Goal: Task Accomplishment & Management: Complete application form

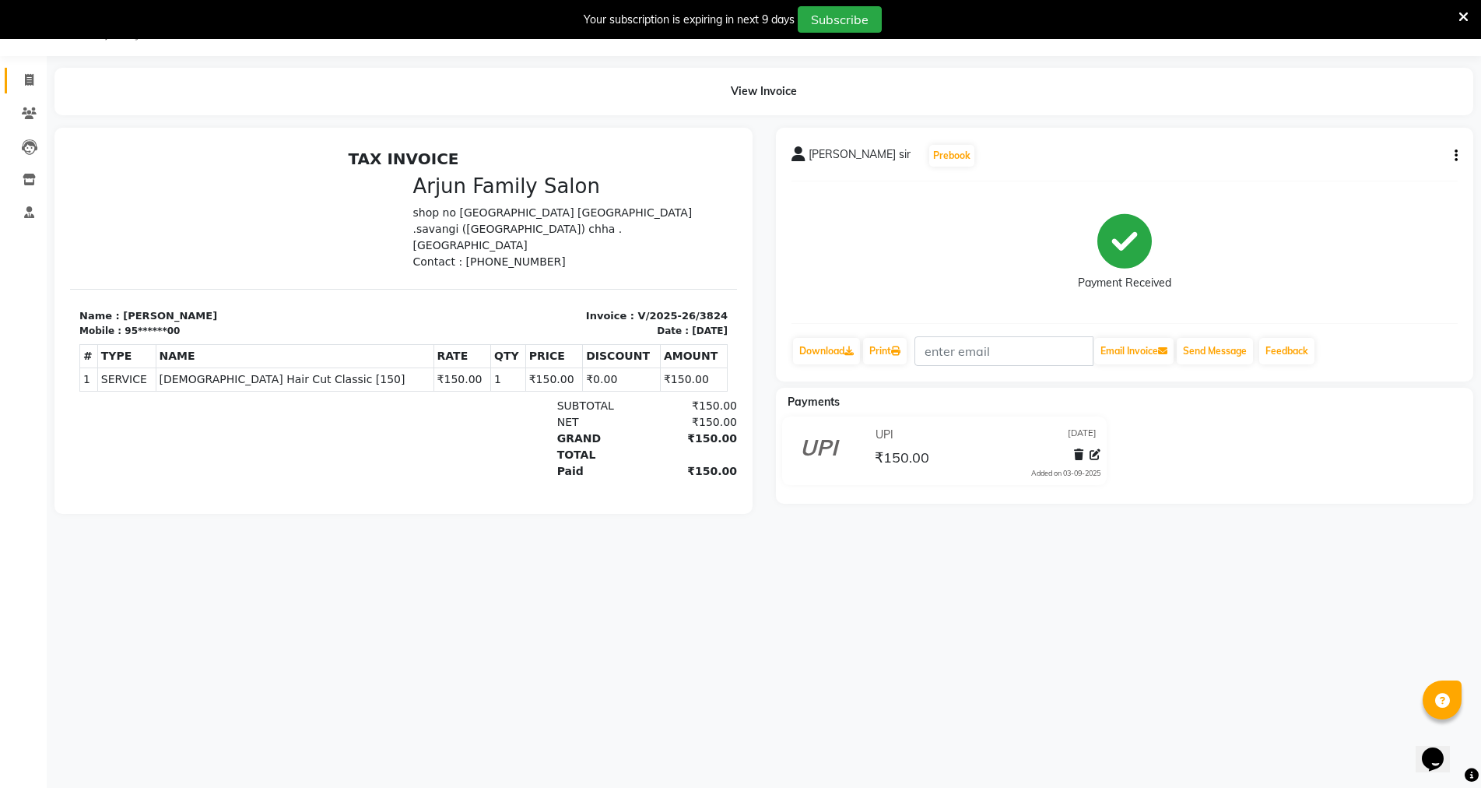
scroll to position [39, 0]
click at [16, 84] on span at bounding box center [29, 81] width 27 height 18
select select "service"
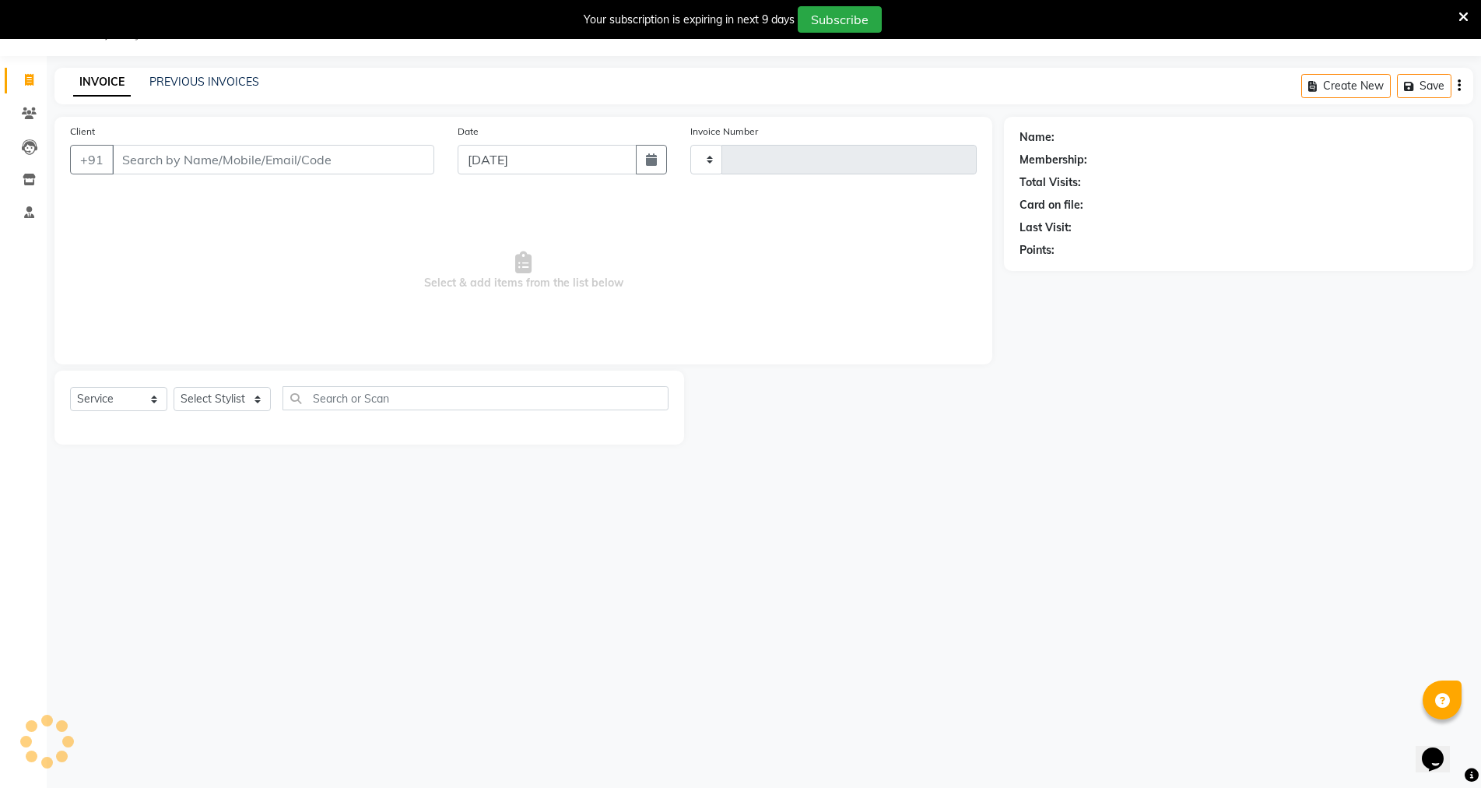
type input "3825"
select select "6947"
click at [188, 166] on input "Client" at bounding box center [273, 160] width 322 height 30
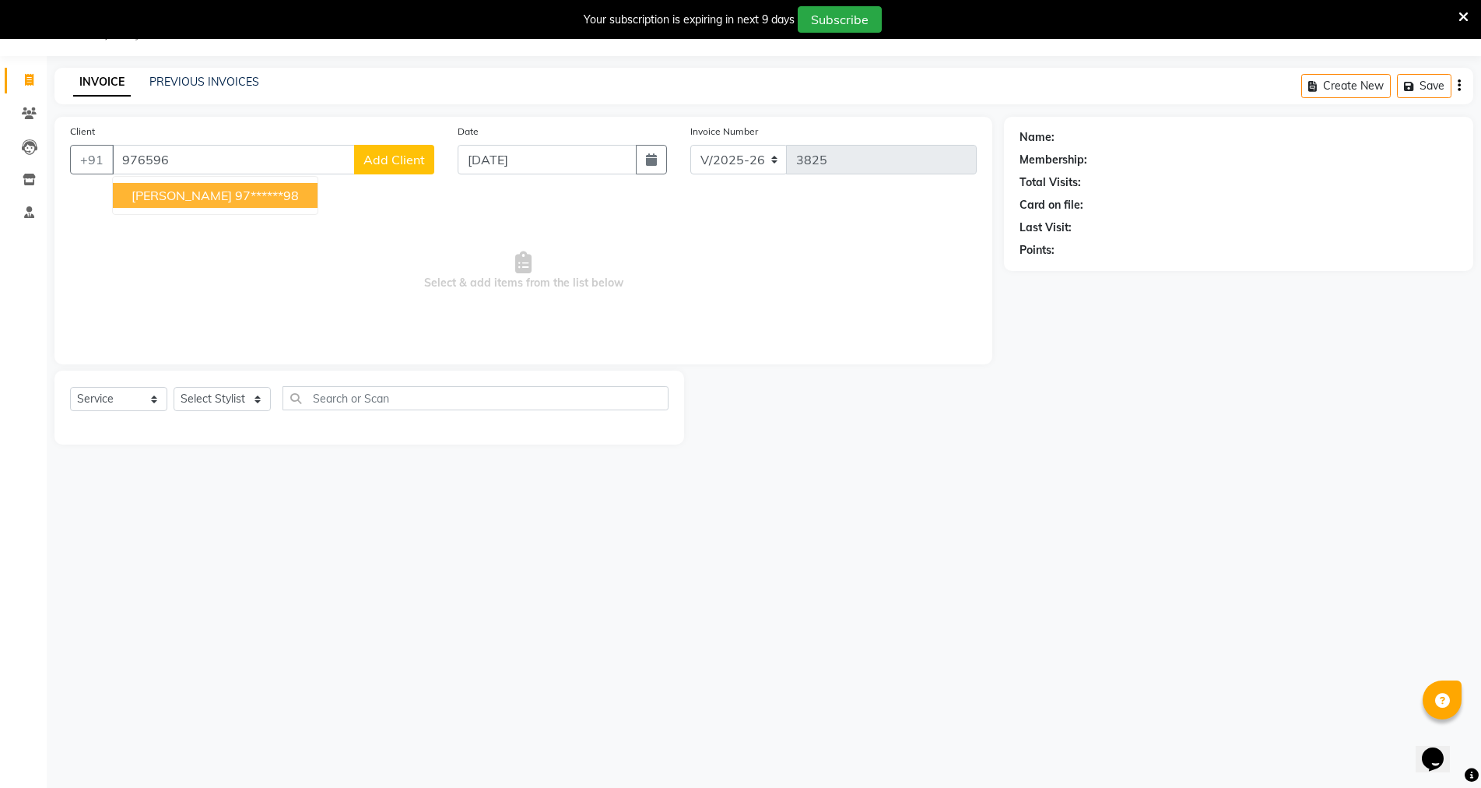
click at [244, 190] on ngb-highlight "97******98" at bounding box center [267, 196] width 64 height 16
type input "97******98"
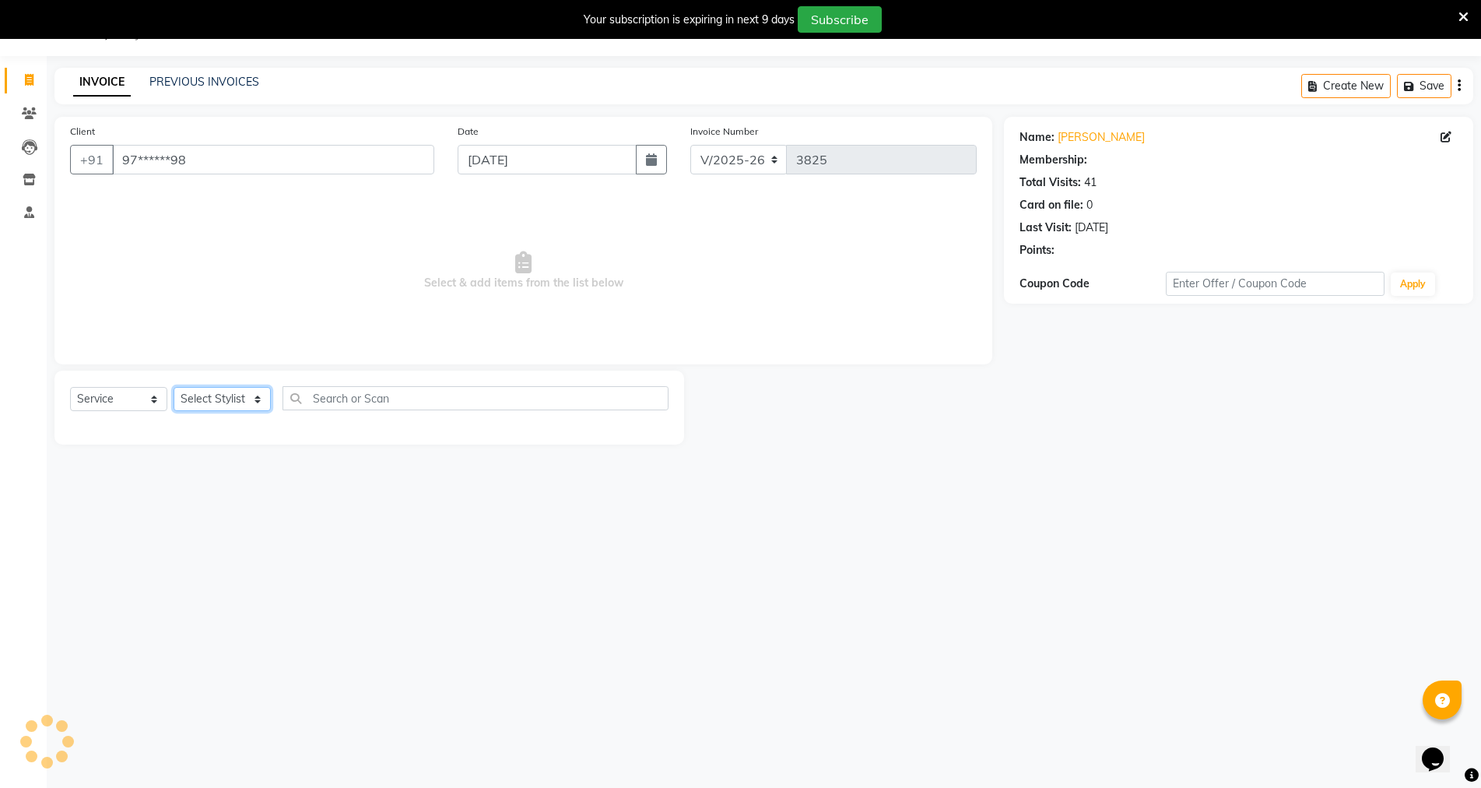
click at [248, 391] on select "Select Stylist arjun [PERSON_NAME] [PERSON_NAME] [PERSON_NAME] [PERSON_NAME]" at bounding box center [222, 399] width 97 height 24
select select "54806"
click at [174, 387] on select "Select Stylist arjun [PERSON_NAME] [PERSON_NAME] [PERSON_NAME] [PERSON_NAME]" at bounding box center [222, 399] width 97 height 24
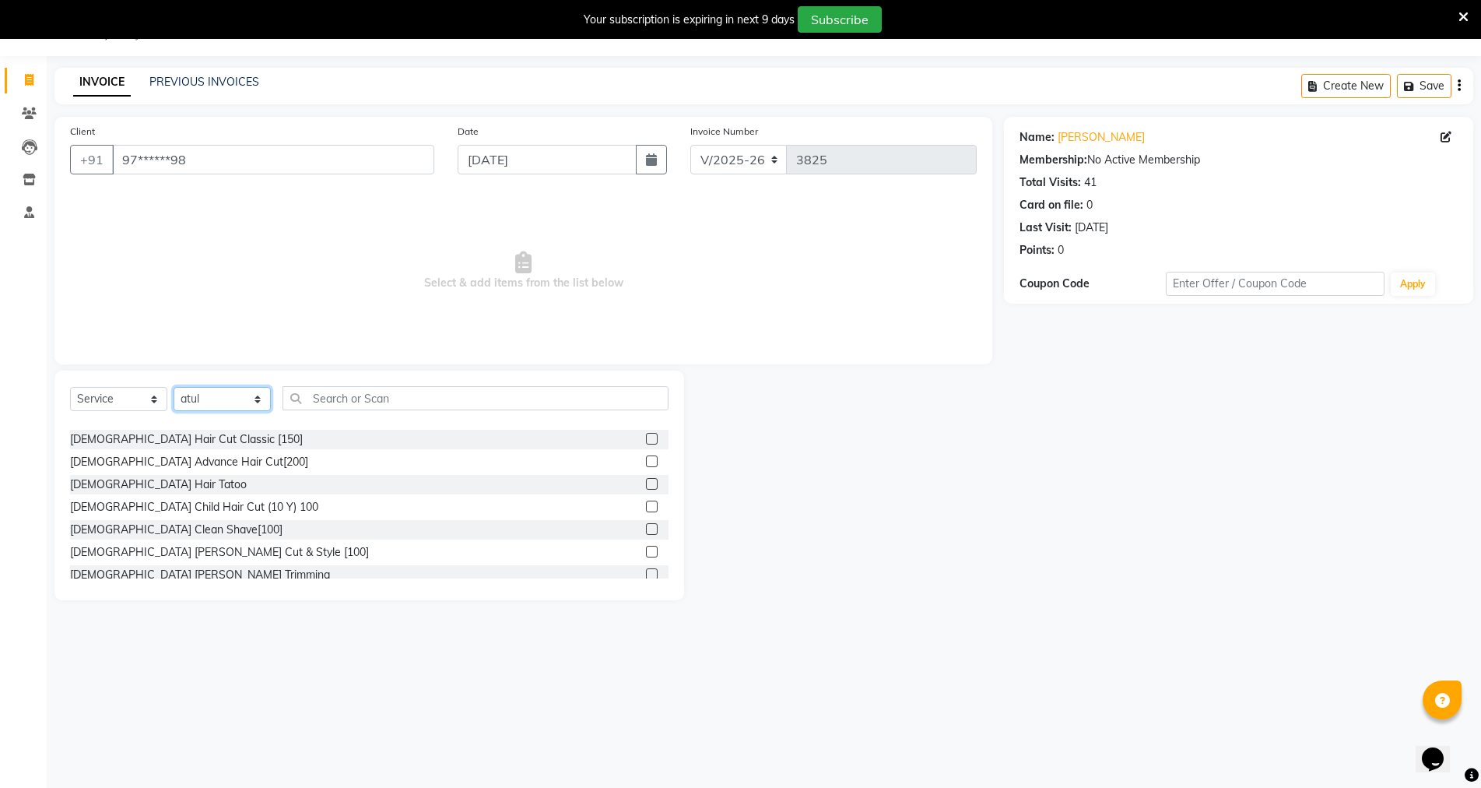
scroll to position [156, 0]
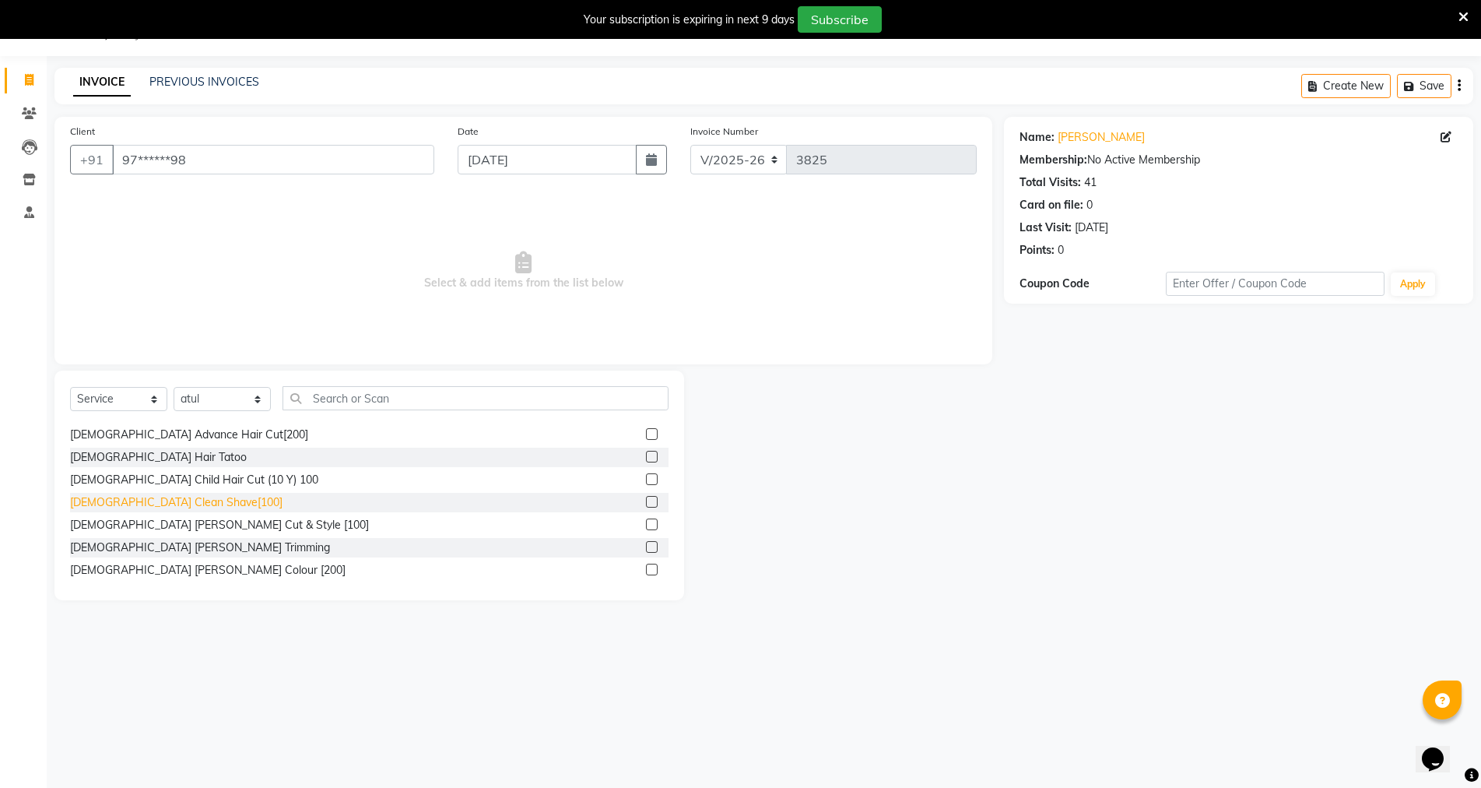
click at [131, 497] on div "[DEMOGRAPHIC_DATA] Clean Shave[100]" at bounding box center [176, 502] width 212 height 16
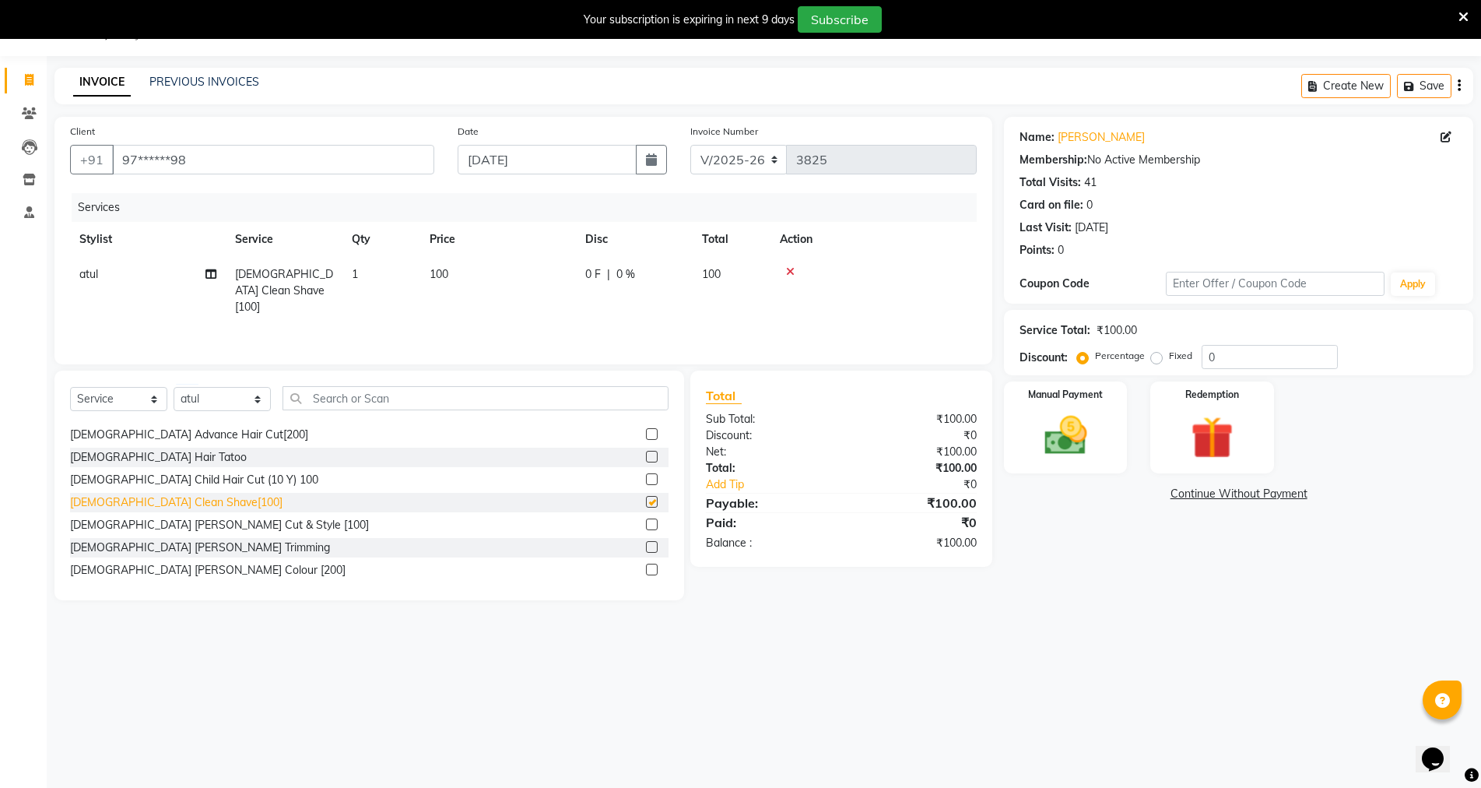
checkbox input "false"
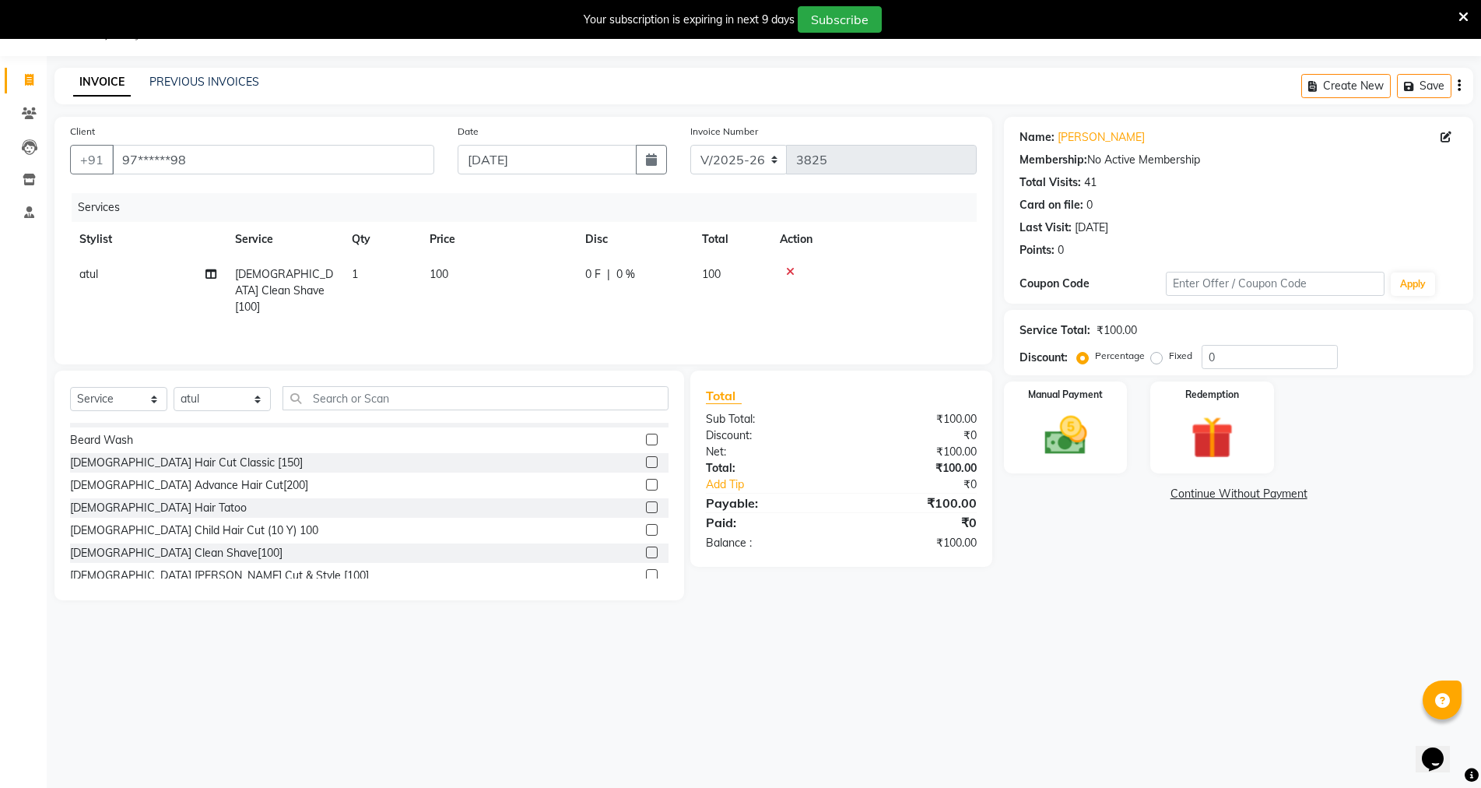
scroll to position [78, 0]
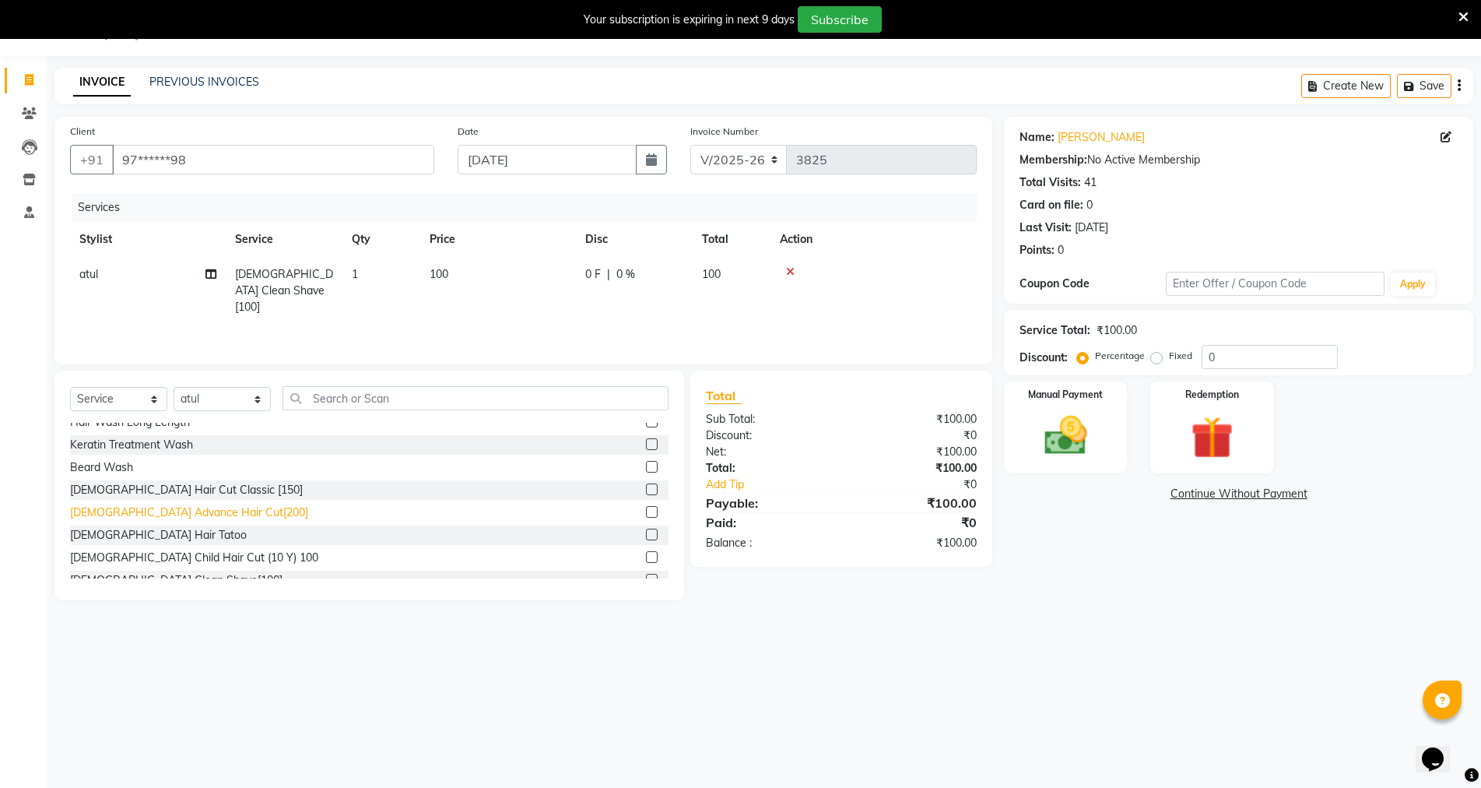
click at [195, 508] on div "[DEMOGRAPHIC_DATA] Advance Hair Cut[200]" at bounding box center [189, 512] width 238 height 16
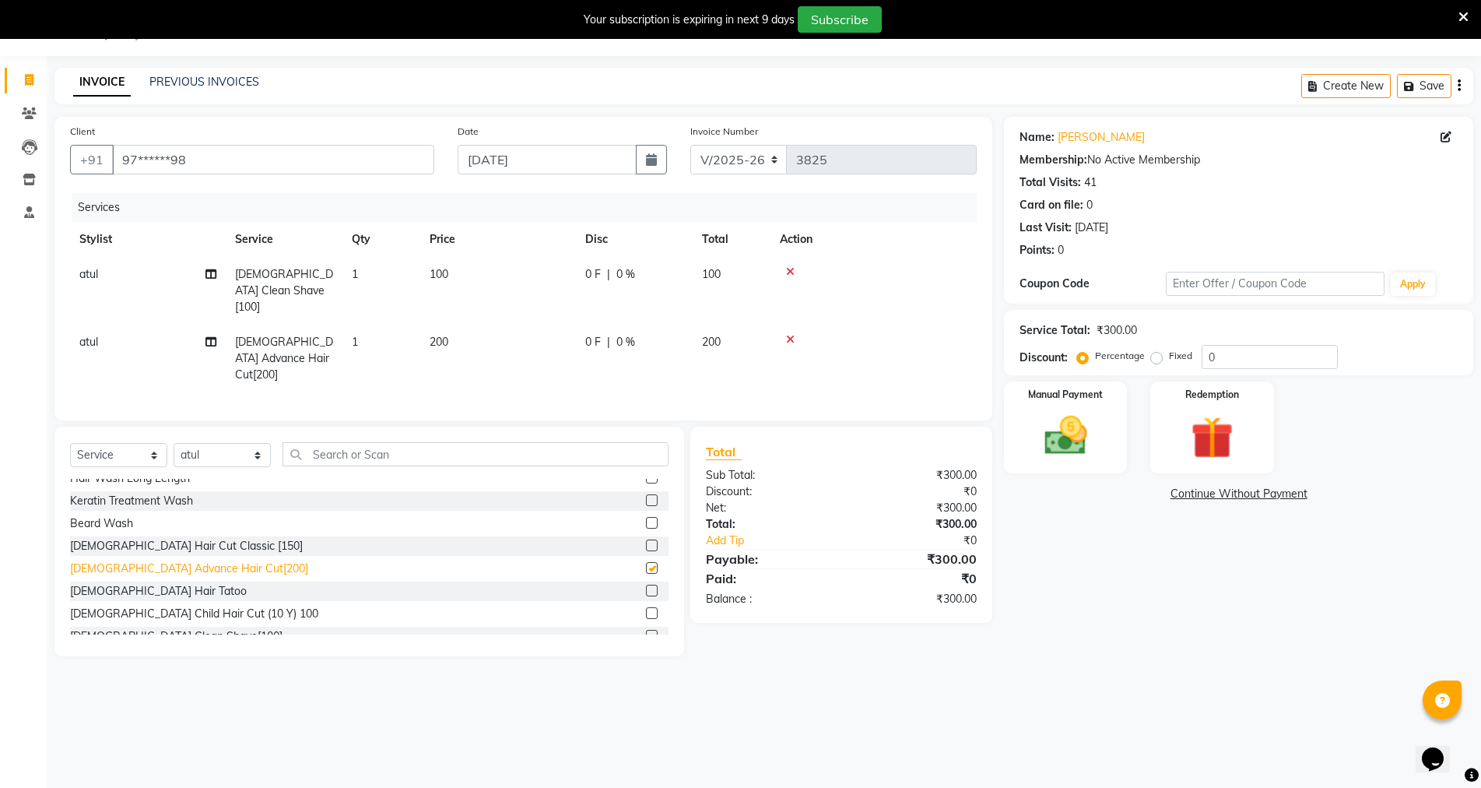
checkbox input "false"
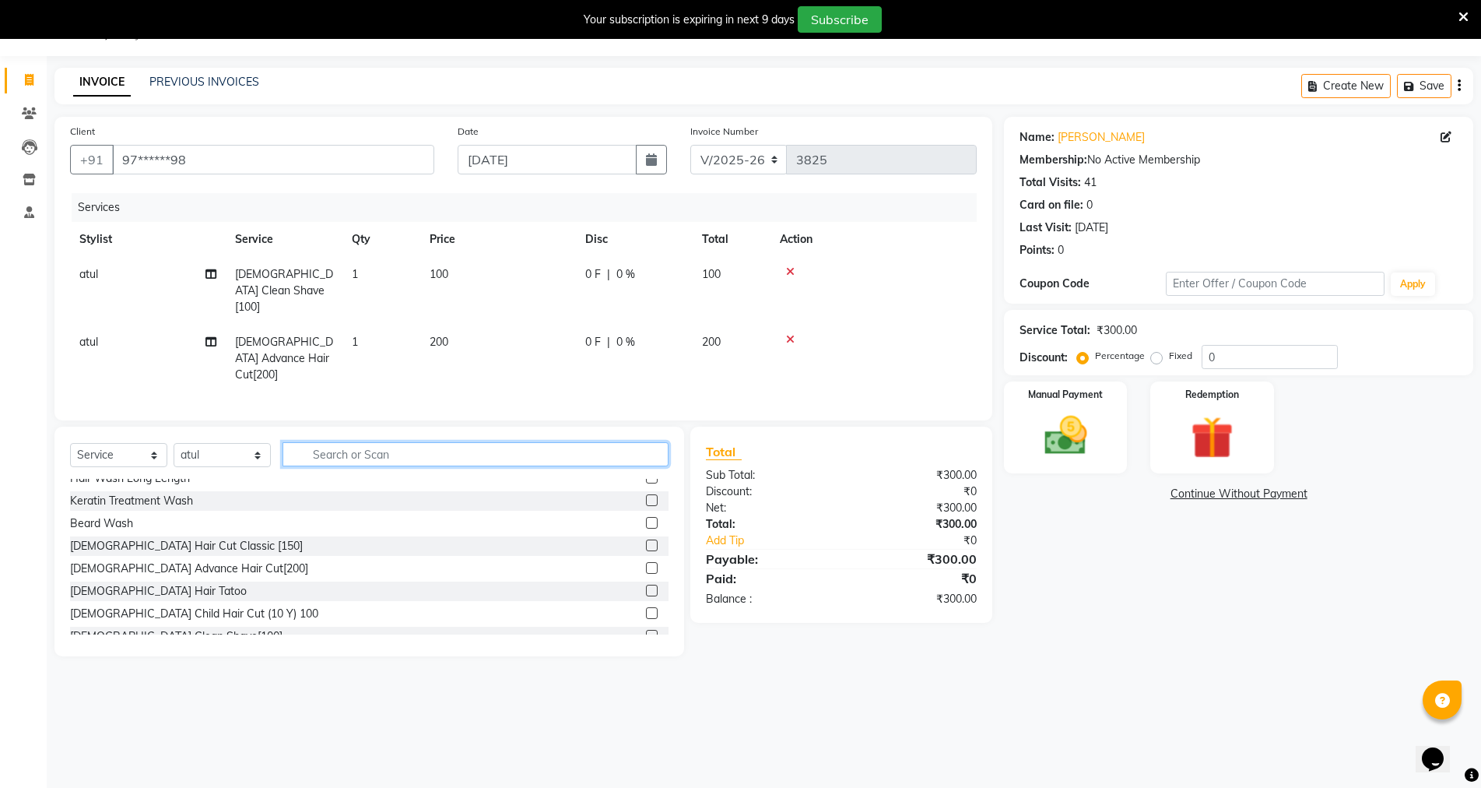
click at [320, 442] on input "text" at bounding box center [476, 454] width 386 height 24
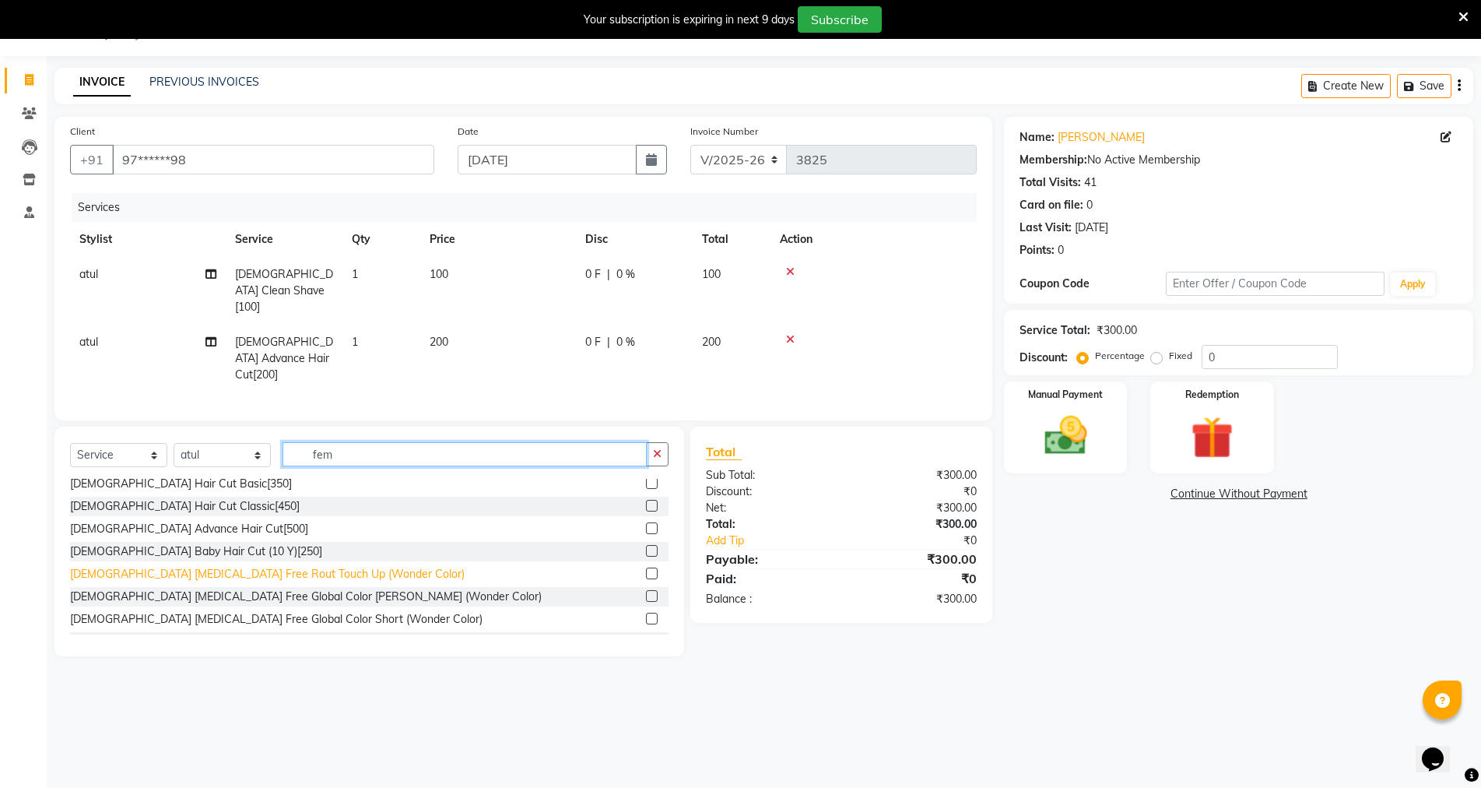
scroll to position [0, 0]
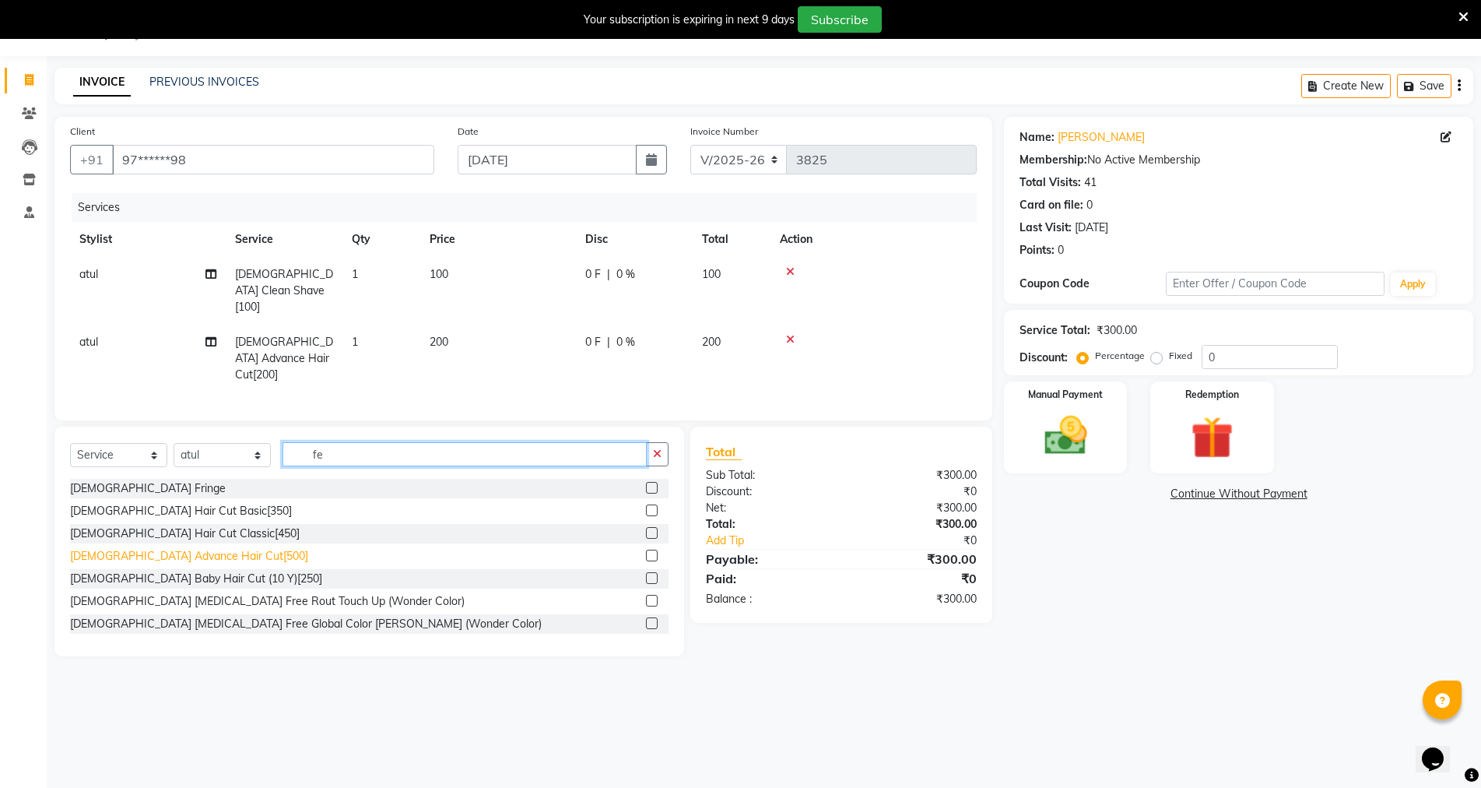
type input "f"
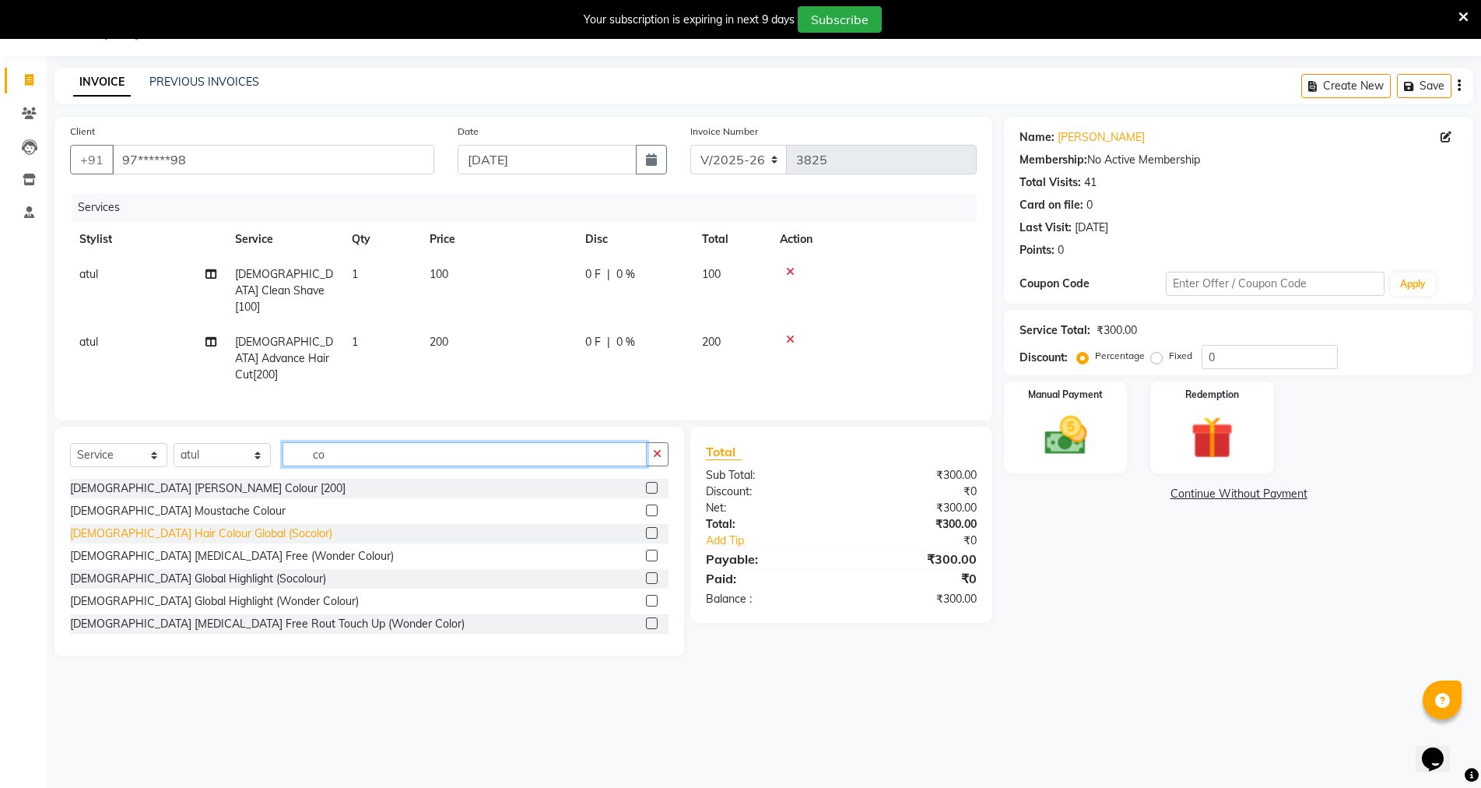
type input "co"
click at [175, 525] on div "[DEMOGRAPHIC_DATA] Hair Colour Global (Socolor)" at bounding box center [201, 533] width 262 height 16
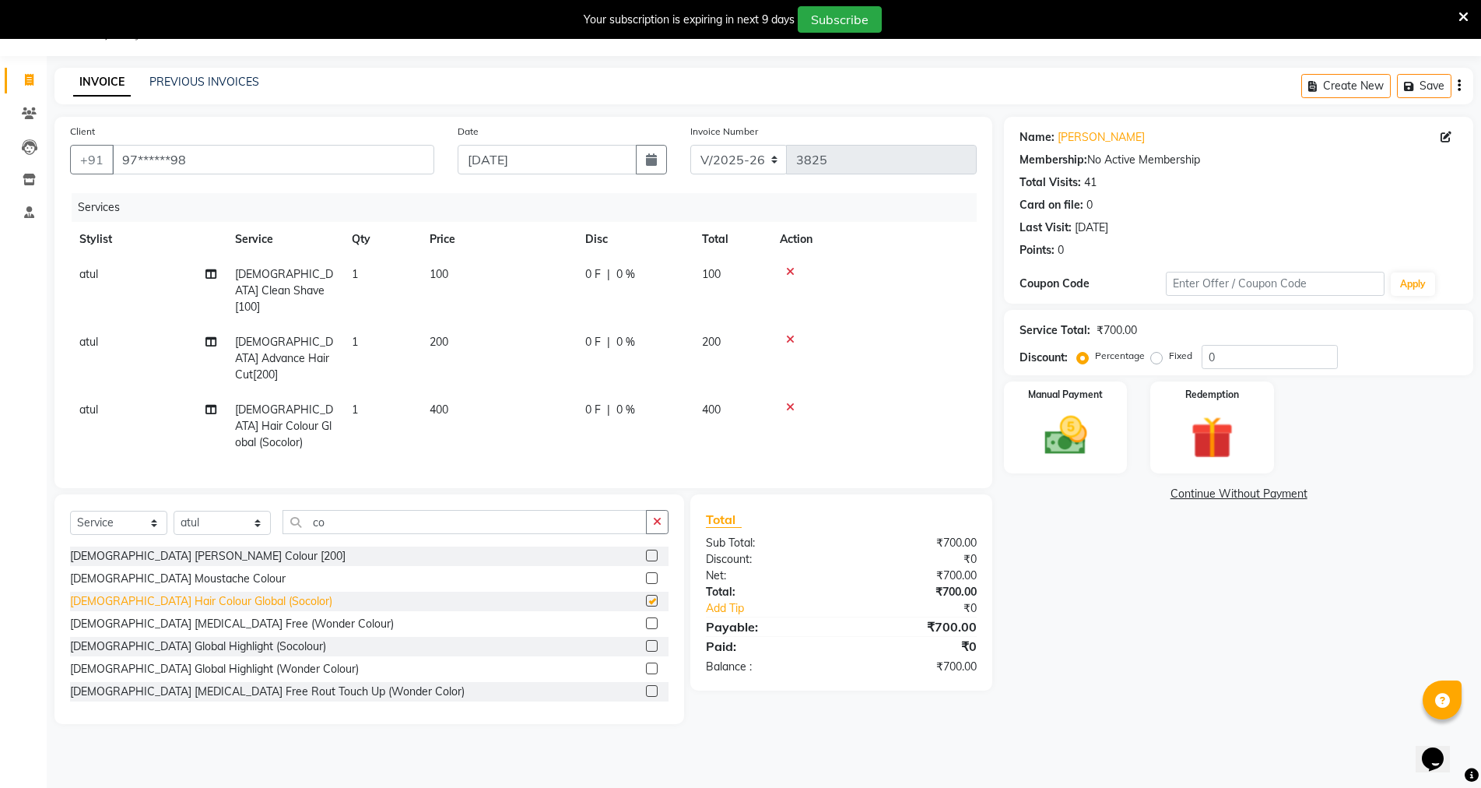
checkbox input "false"
click at [153, 511] on select "Select Service Product Membership Package Voucher Prepaid Gift Card" at bounding box center [118, 523] width 97 height 24
select select "product"
click at [70, 511] on select "Select Service Product Membership Package Voucher Prepaid Gift Card" at bounding box center [118, 523] width 97 height 24
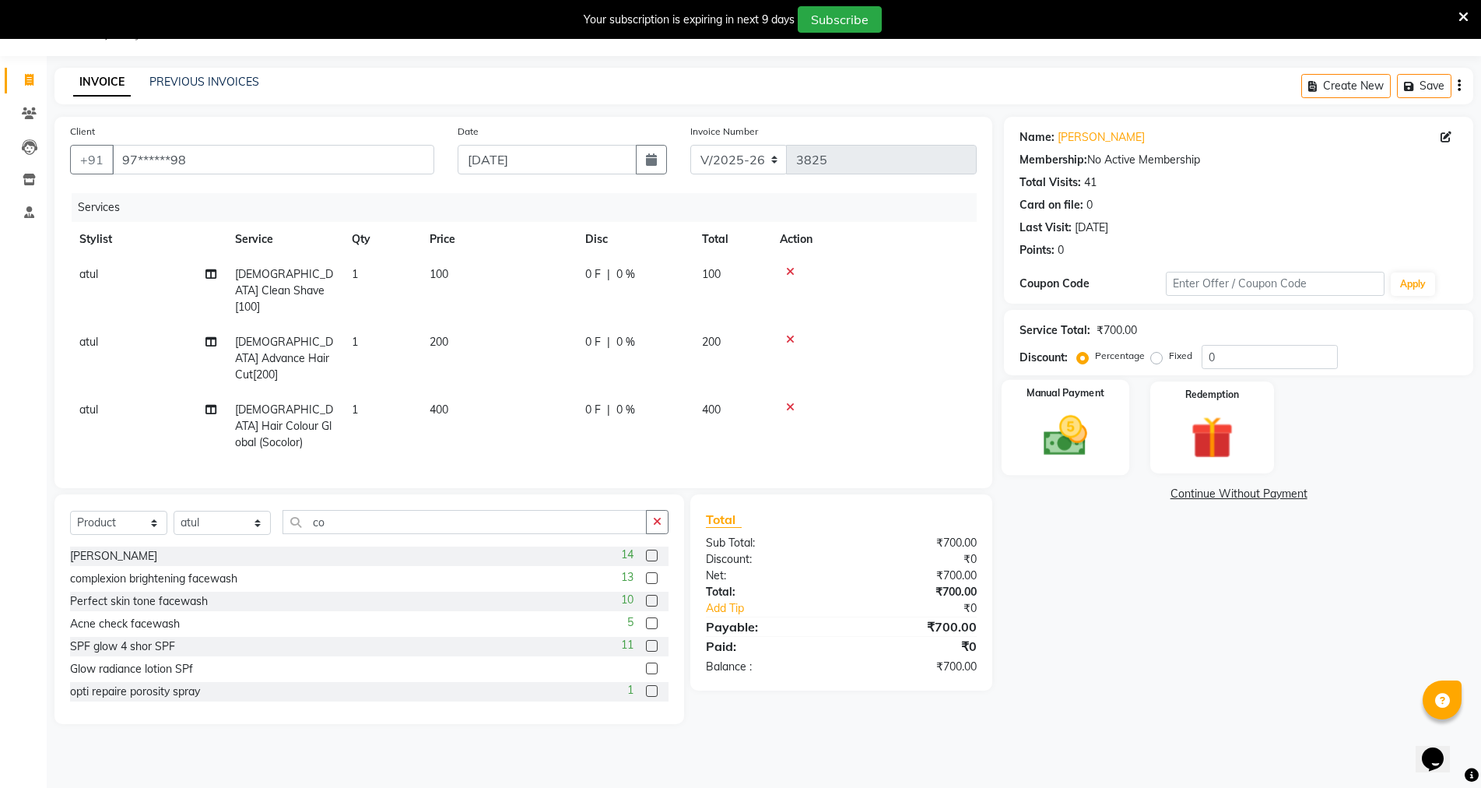
click at [1066, 431] on img at bounding box center [1066, 435] width 72 height 51
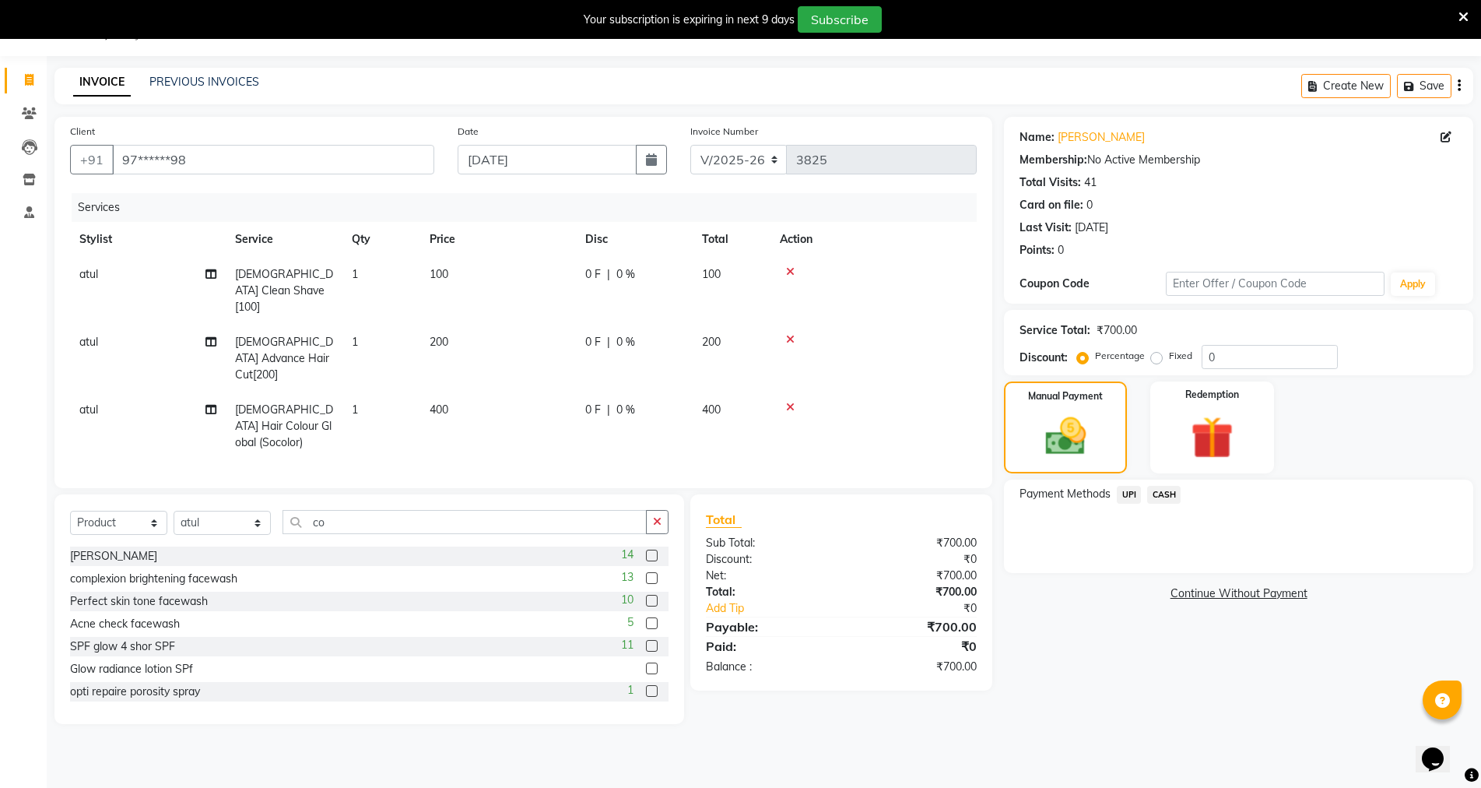
click at [1129, 493] on span "UPI" at bounding box center [1129, 495] width 24 height 18
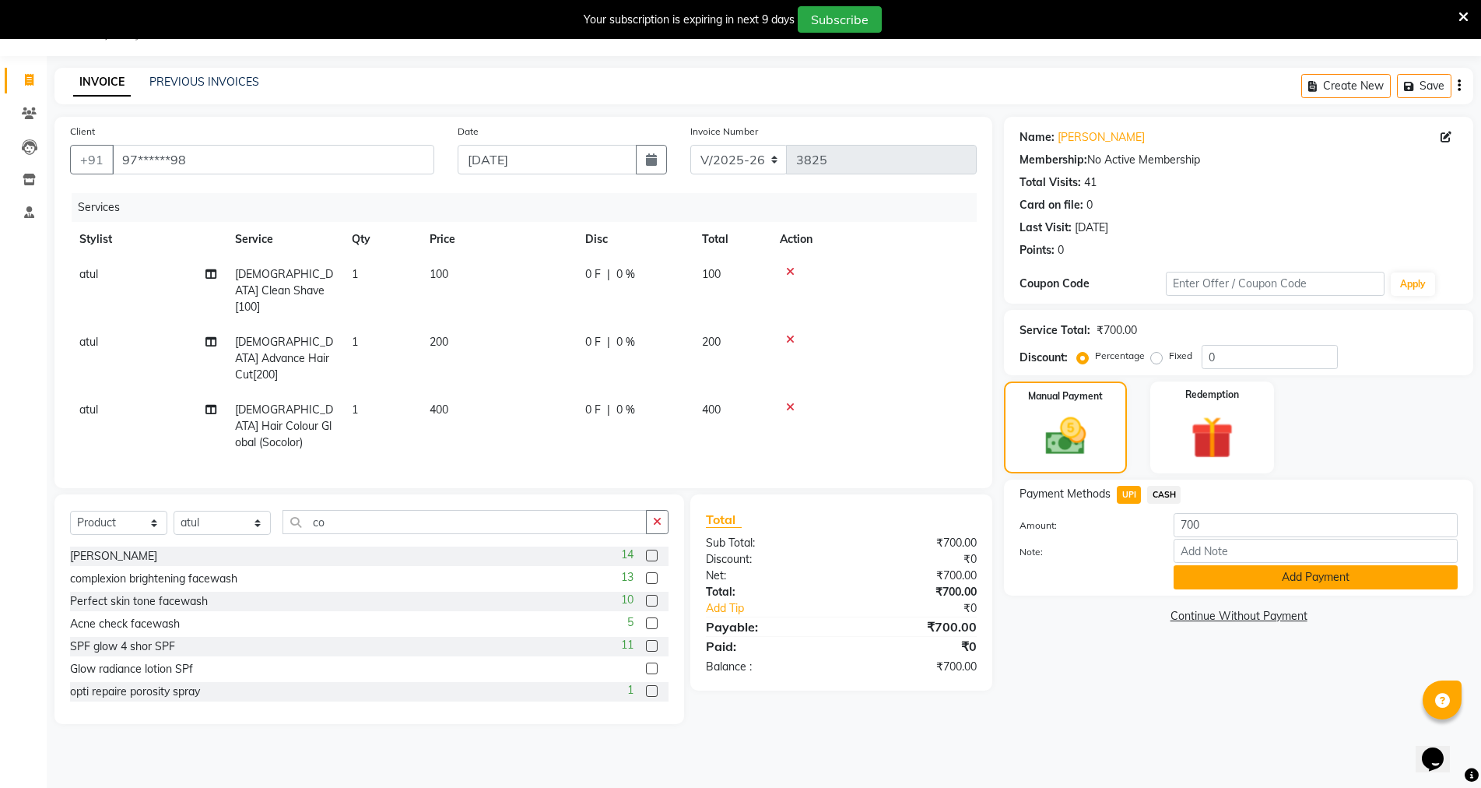
click at [1262, 574] on button "Add Payment" at bounding box center [1316, 577] width 284 height 24
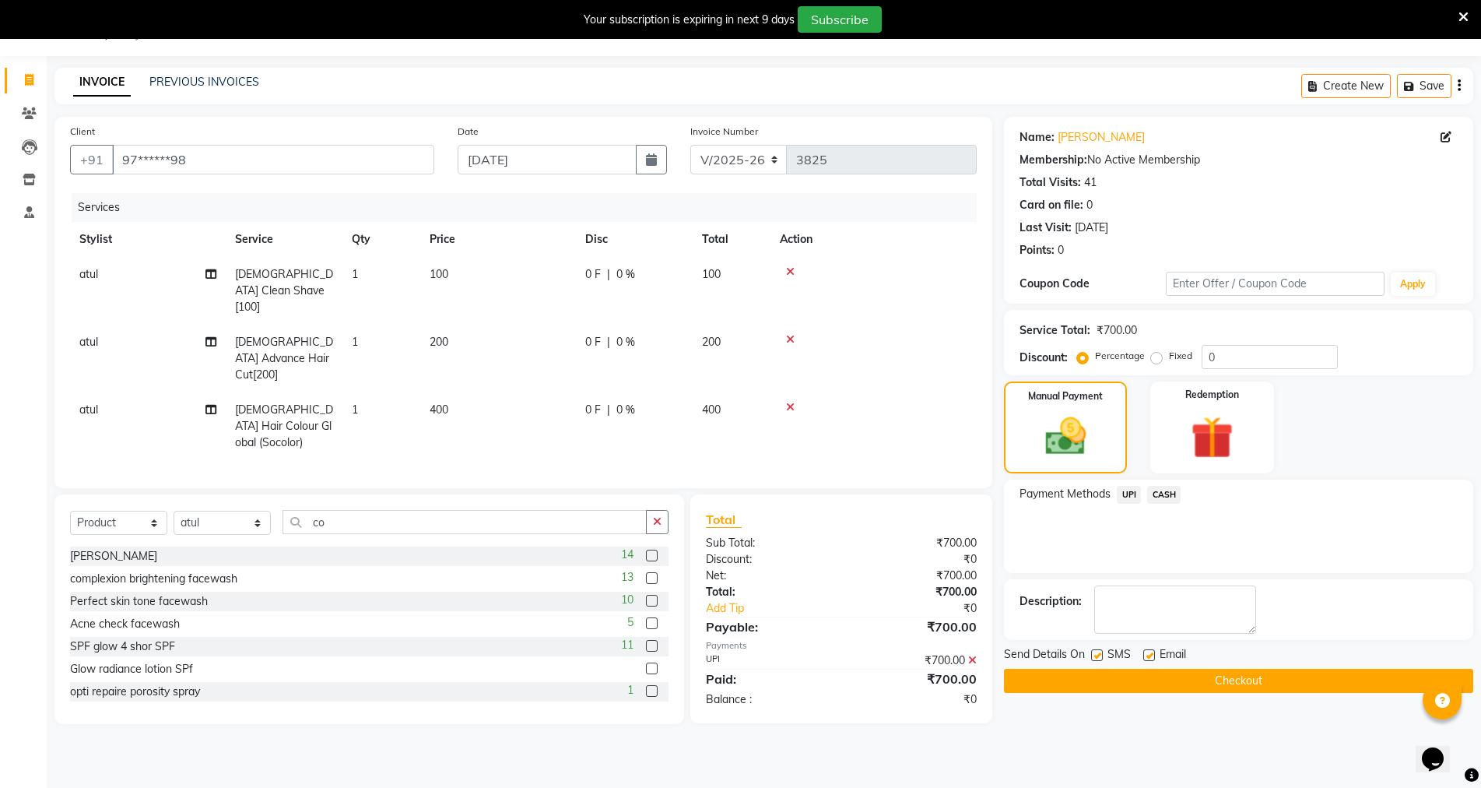
click at [1248, 673] on button "Checkout" at bounding box center [1238, 681] width 469 height 24
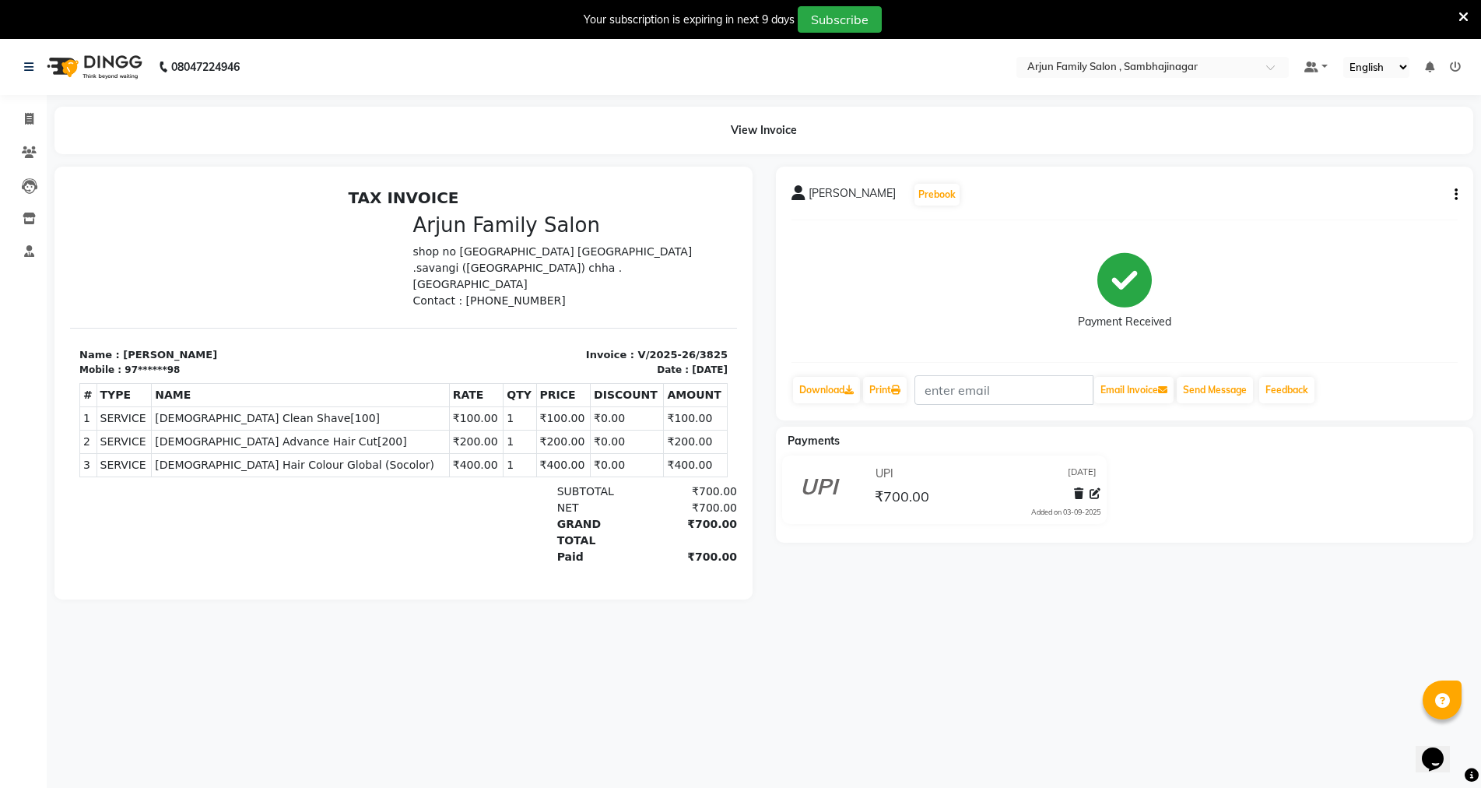
click at [840, 196] on span "[PERSON_NAME]" at bounding box center [852, 196] width 87 height 22
click at [864, 202] on span "[PERSON_NAME]" at bounding box center [852, 196] width 87 height 22
click at [865, 201] on span "[PERSON_NAME]" at bounding box center [852, 196] width 87 height 22
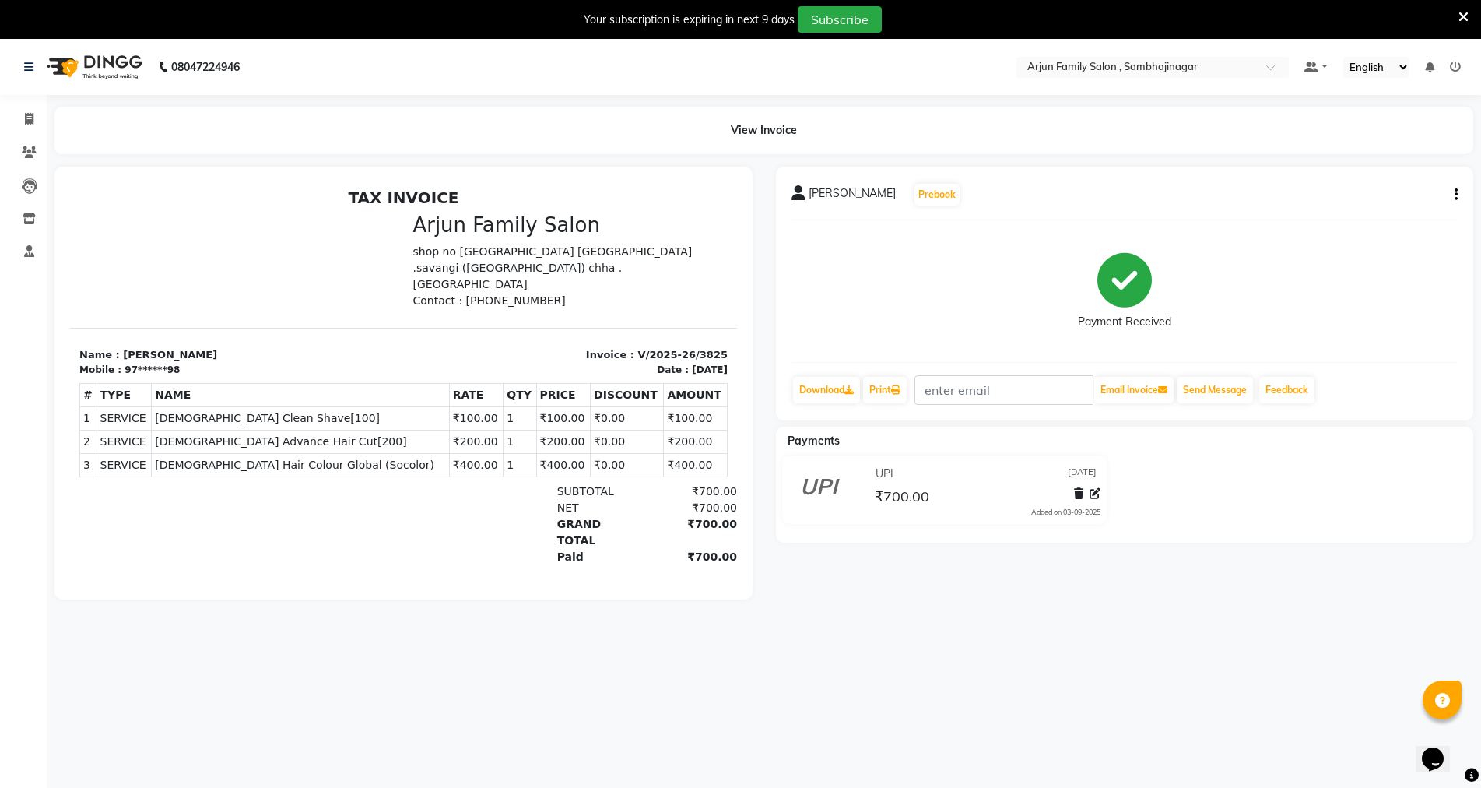
click at [824, 198] on span "[PERSON_NAME]" at bounding box center [852, 196] width 87 height 22
click at [837, 198] on span "[PERSON_NAME]" at bounding box center [852, 196] width 87 height 22
click at [789, 196] on div "[PERSON_NAME] Prebook Payment Received Download Print Email Invoice Send Messag…" at bounding box center [1125, 294] width 698 height 254
click at [794, 198] on icon at bounding box center [799, 193] width 14 height 16
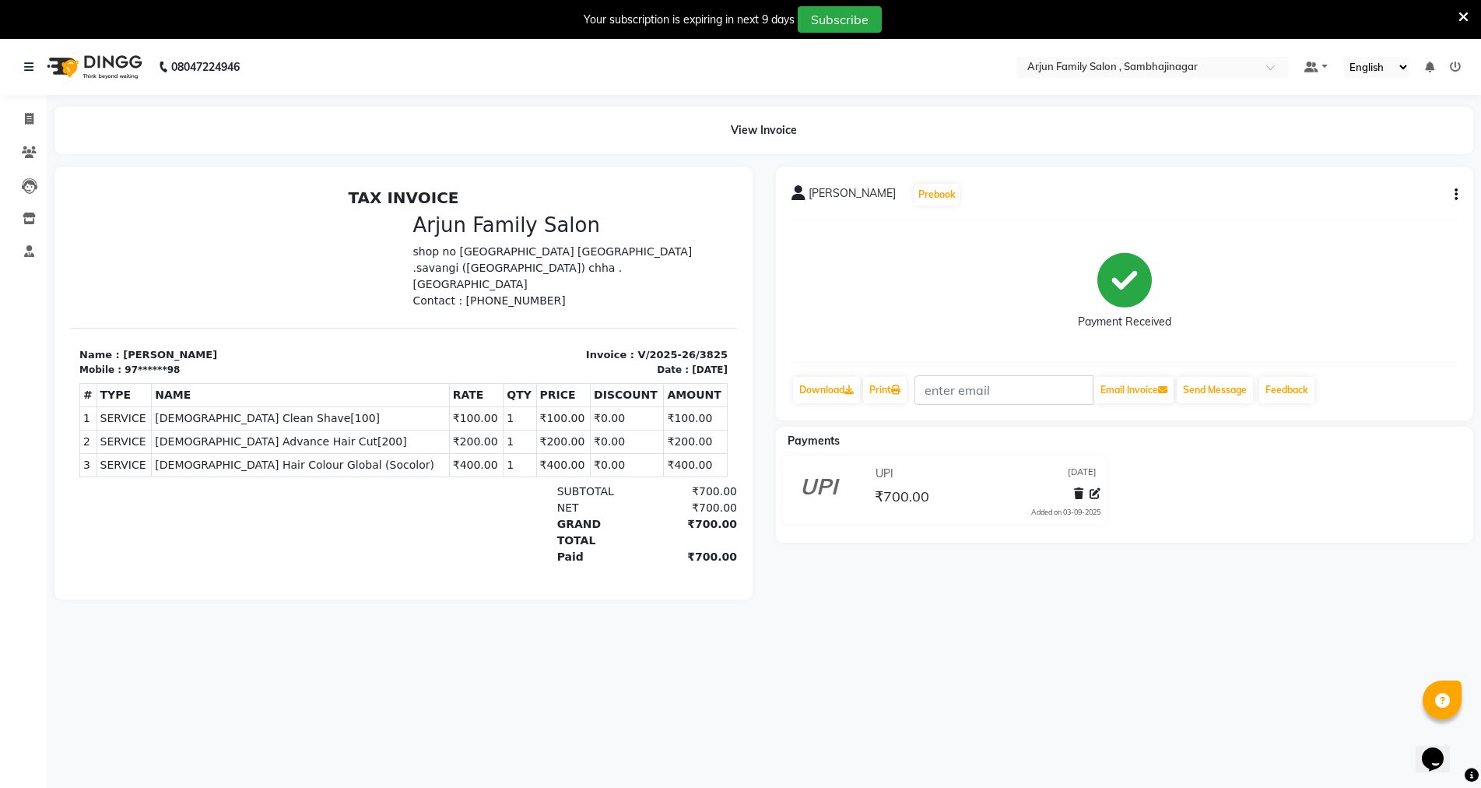
click at [803, 199] on icon at bounding box center [799, 193] width 14 height 16
click at [807, 204] on div "[PERSON_NAME]" at bounding box center [844, 196] width 104 height 22
drag, startPoint x: 801, startPoint y: 233, endPoint x: 794, endPoint y: 226, distance: 9.9
click at [795, 237] on div "[PERSON_NAME] Prebook Payment Received Download Print Email Invoice Send Messag…" at bounding box center [1125, 294] width 698 height 254
drag, startPoint x: 790, startPoint y: 202, endPoint x: 799, endPoint y: 181, distance: 23.4
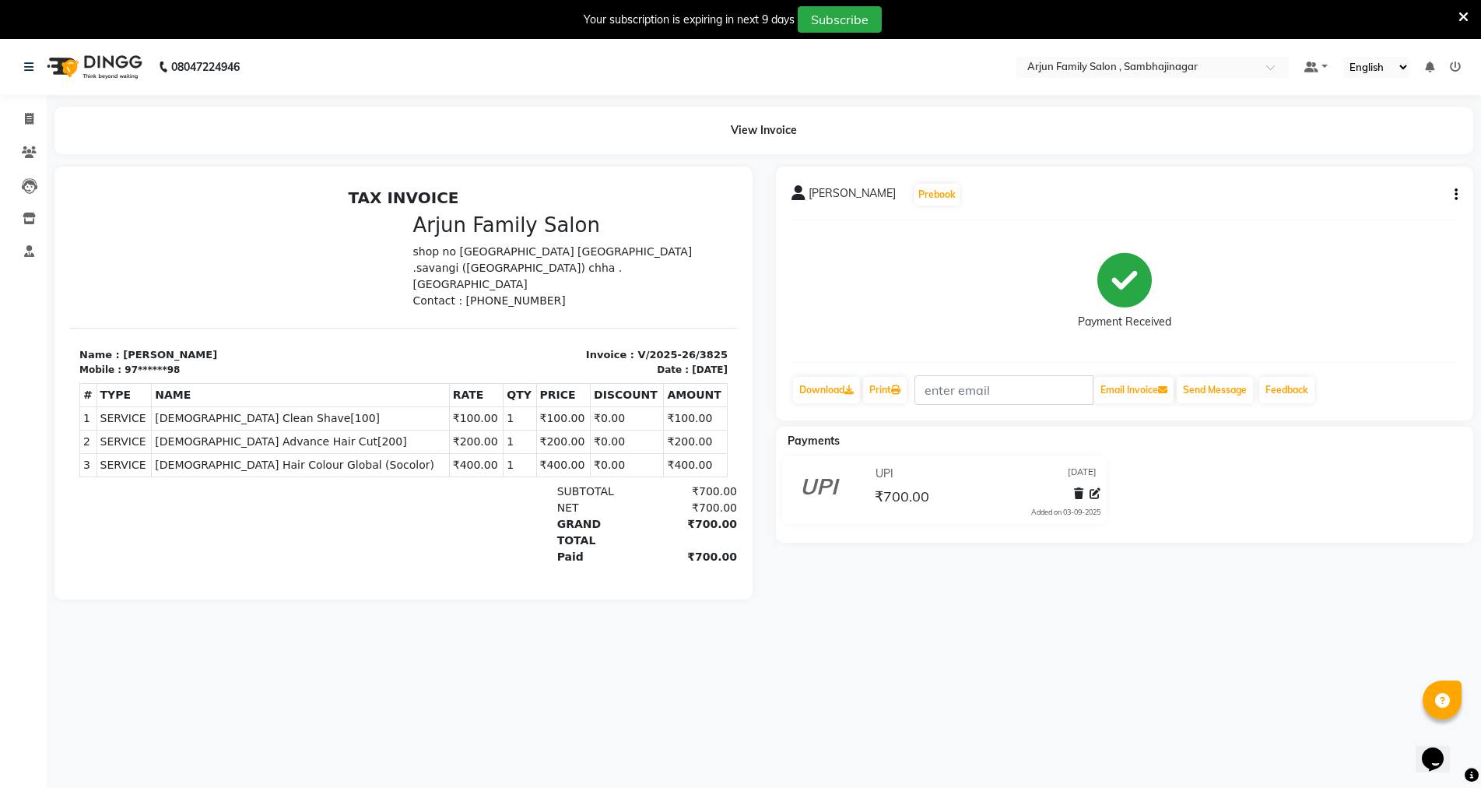
click at [795, 191] on icon at bounding box center [799, 193] width 14 height 16
drag, startPoint x: 809, startPoint y: 180, endPoint x: 802, endPoint y: 183, distance: 8.4
click at [800, 197] on div "[PERSON_NAME] Prebook Payment Received Download Print Email Invoice Send Messag…" at bounding box center [1125, 294] width 698 height 254
click at [765, 248] on div "[PERSON_NAME] Prebook Payment Received Download Print Email Invoice Send Messag…" at bounding box center [1124, 383] width 721 height 433
click at [774, 236] on div "[PERSON_NAME] Prebook Payment Received Download Print Email Invoice Send Messag…" at bounding box center [1124, 383] width 721 height 433
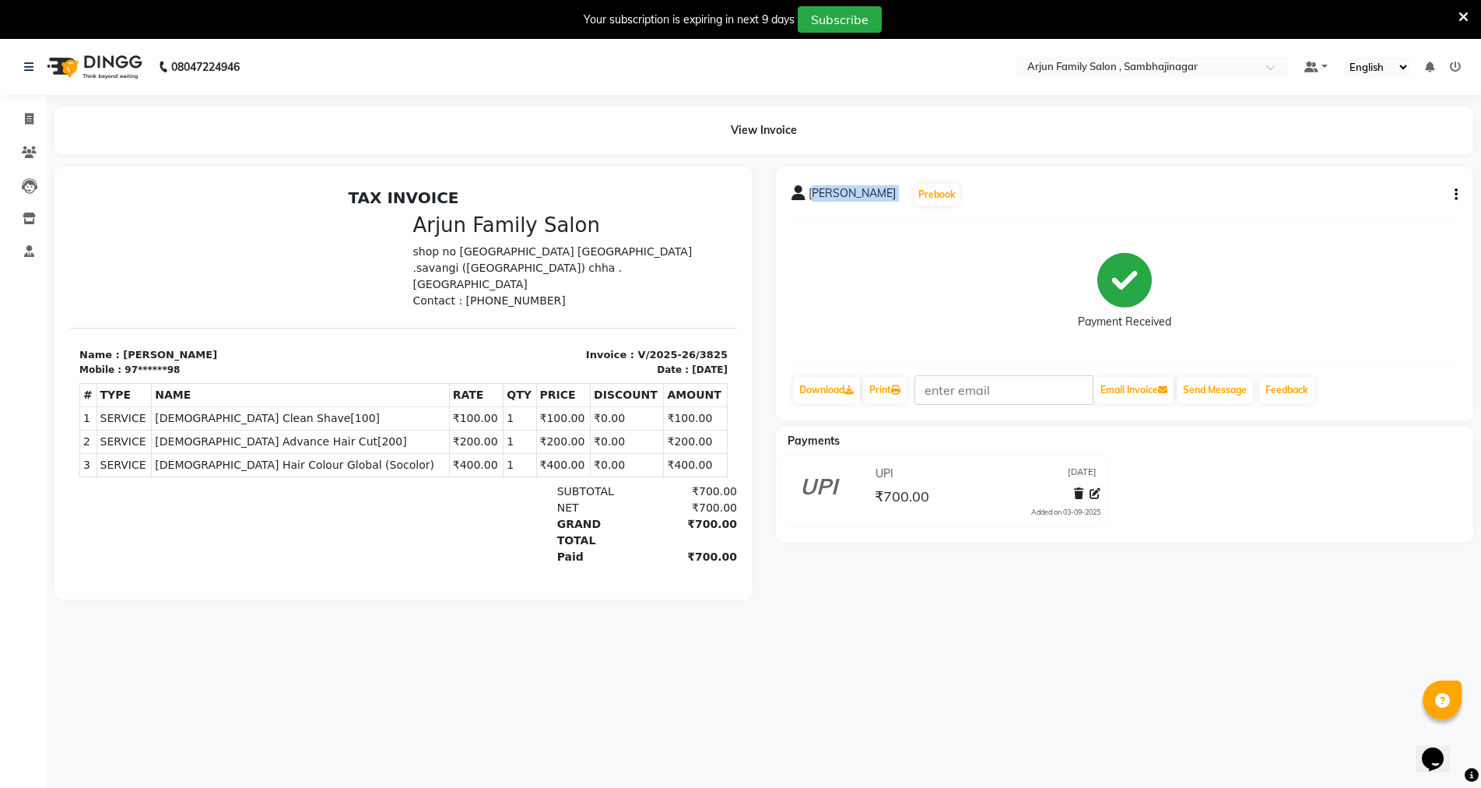
click at [779, 235] on div "[PERSON_NAME] Prebook Payment Received Download Print Email Invoice Send Messag…" at bounding box center [1125, 294] width 698 height 254
click at [33, 104] on div "Invoice Clients Leads Inventory Staff Segments Page Builder" at bounding box center [105, 443] width 210 height 720
click at [31, 107] on link "Invoice" at bounding box center [23, 120] width 37 height 26
select select "service"
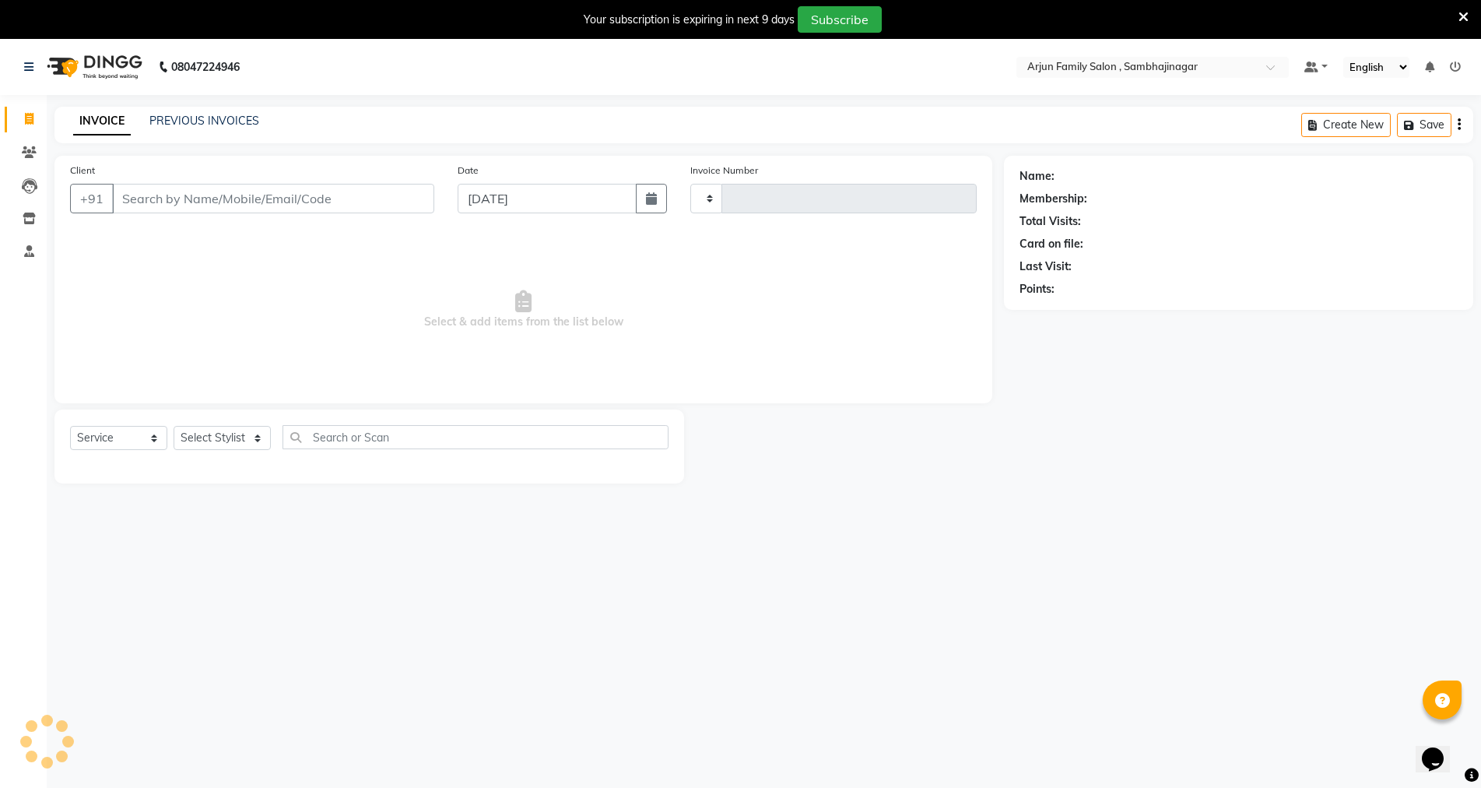
type input "3826"
select select "6947"
drag, startPoint x: 35, startPoint y: 108, endPoint x: 30, endPoint y: 116, distance: 9.1
click at [35, 109] on link "Invoice" at bounding box center [23, 120] width 37 height 26
drag, startPoint x: 1112, startPoint y: 411, endPoint x: 529, endPoint y: 88, distance: 666.5
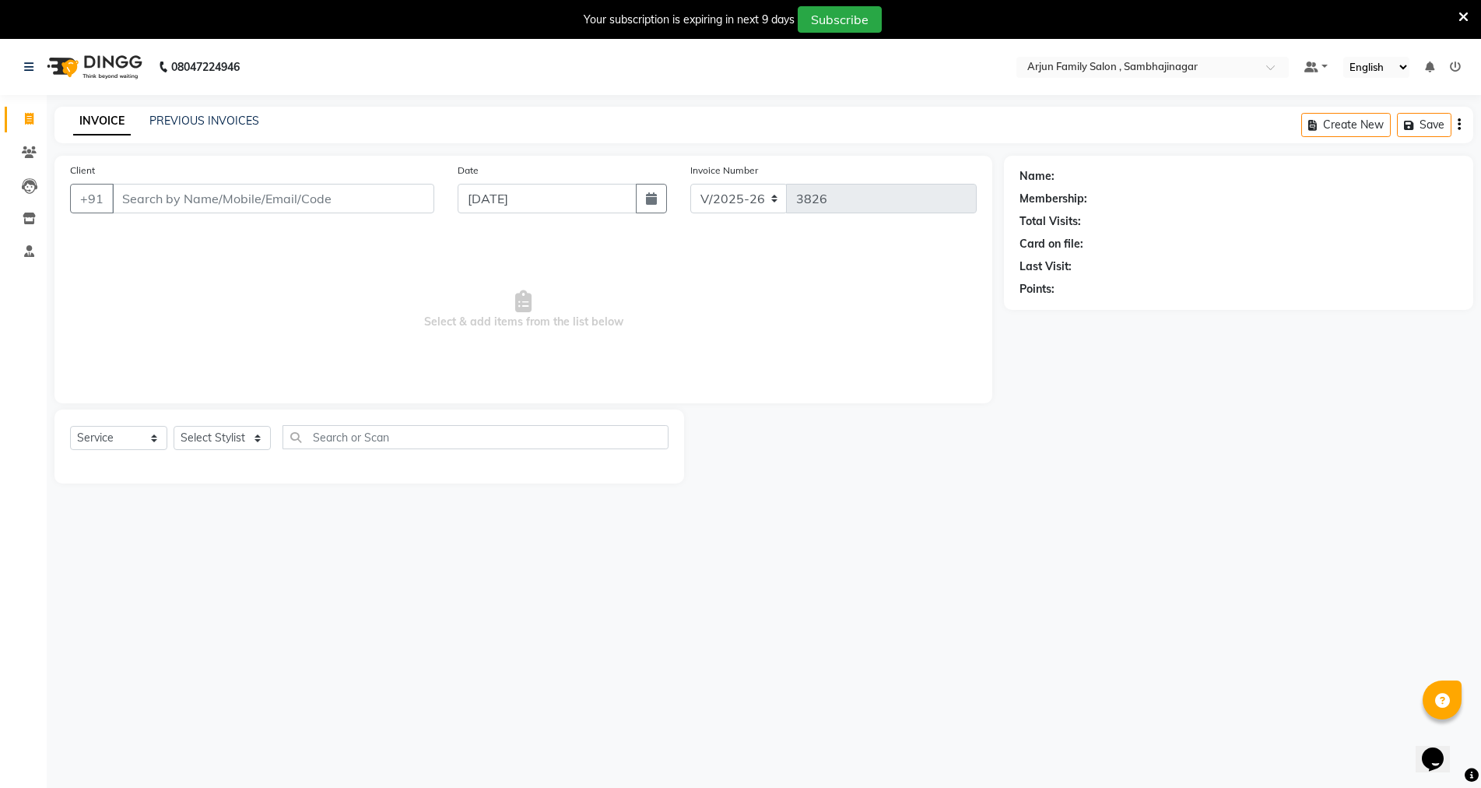
click at [1112, 405] on div "Name: Membership: Total Visits: Card on file: Last Visit: Points:" at bounding box center [1244, 320] width 481 height 328
click at [1459, 17] on icon at bounding box center [1464, 17] width 10 height 14
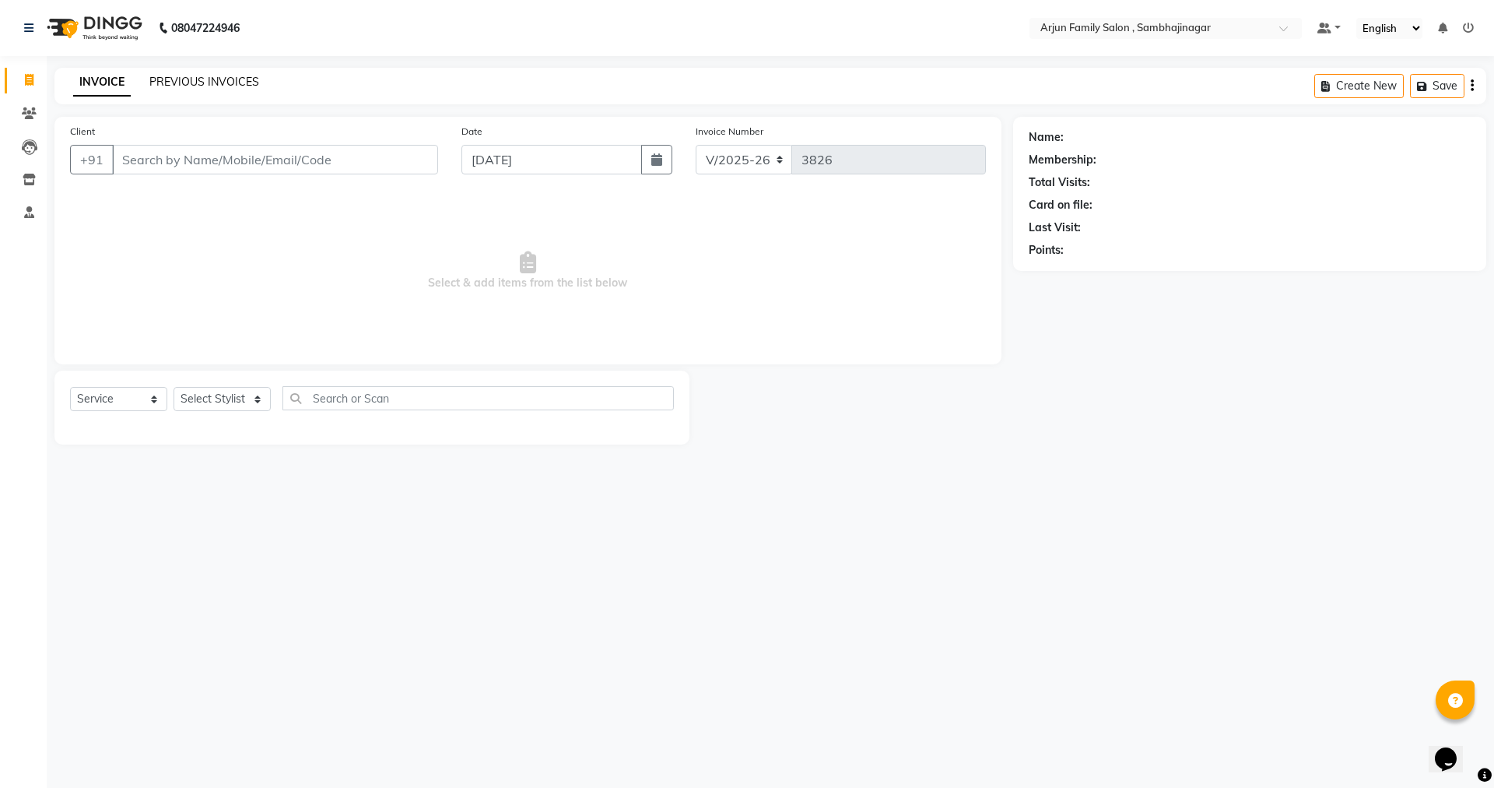
click at [216, 75] on link "PREVIOUS INVOICES" at bounding box center [204, 82] width 110 height 14
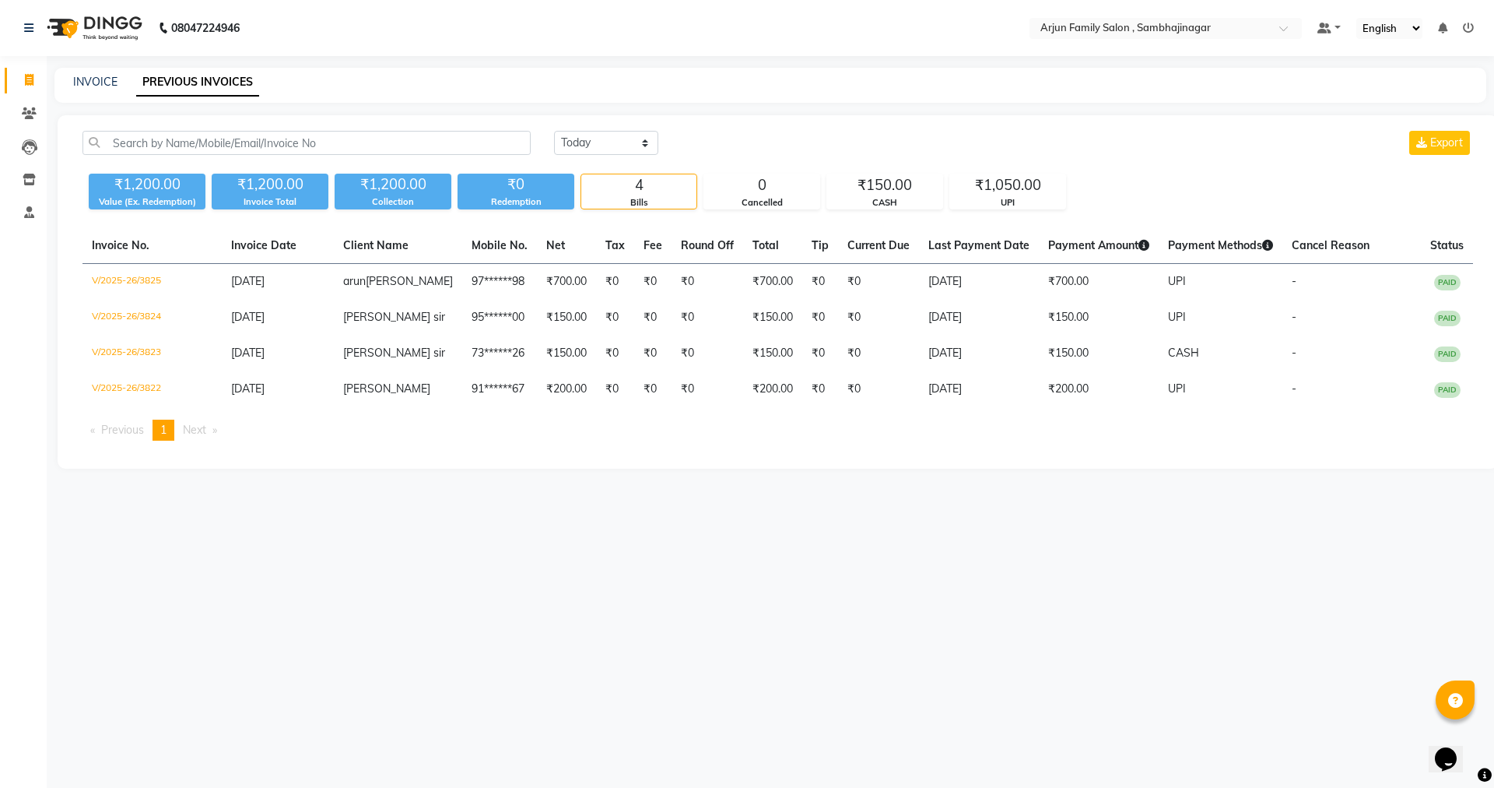
click at [92, 73] on div "INVOICE PREVIOUS INVOICES" at bounding box center [770, 85] width 1432 height 35
click at [102, 83] on link "INVOICE" at bounding box center [95, 82] width 44 height 14
select select "service"
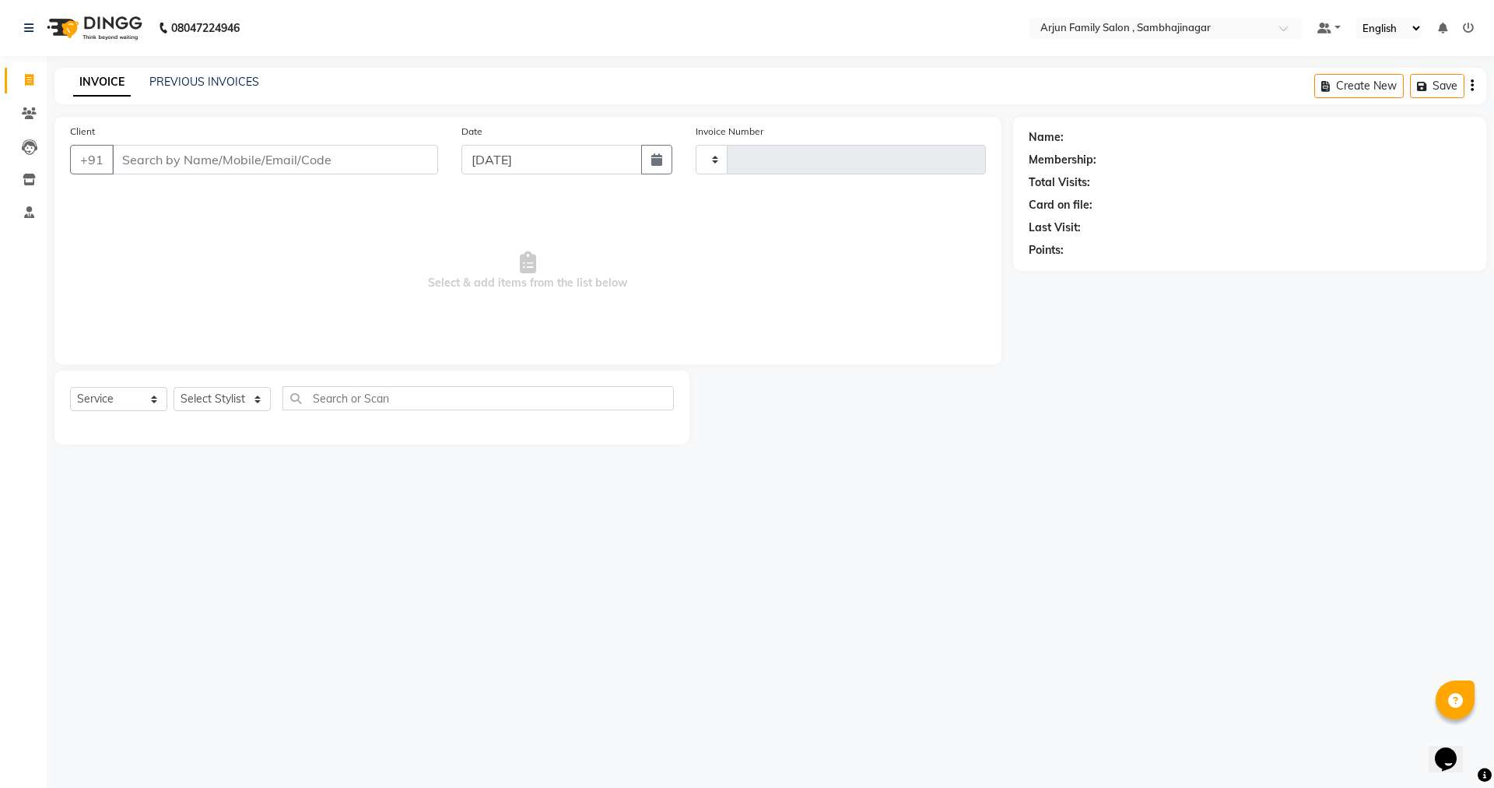
type input "3826"
select select "6947"
